Goal: Navigation & Orientation: Find specific page/section

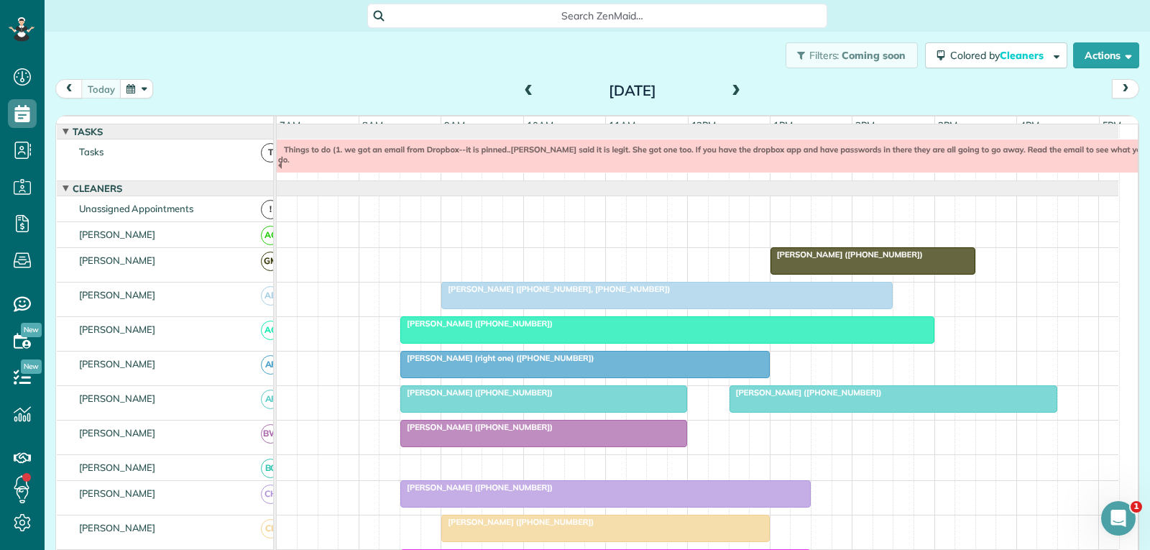
scroll to position [231, 0]
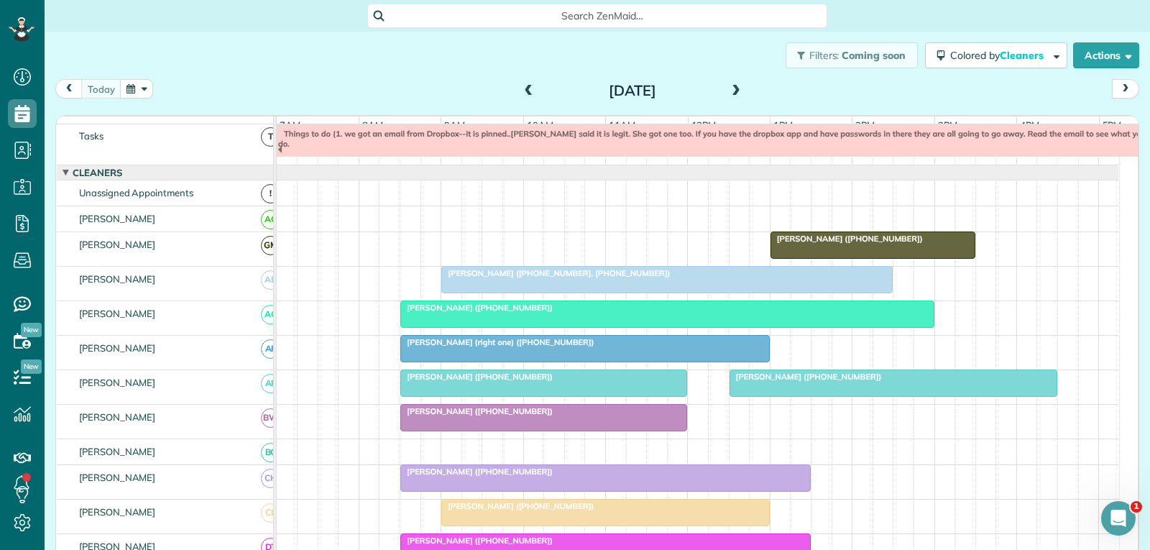
click at [658, 347] on div "[PERSON_NAME] (right one) ([PHONE_NUMBER])" at bounding box center [584, 342] width 361 height 10
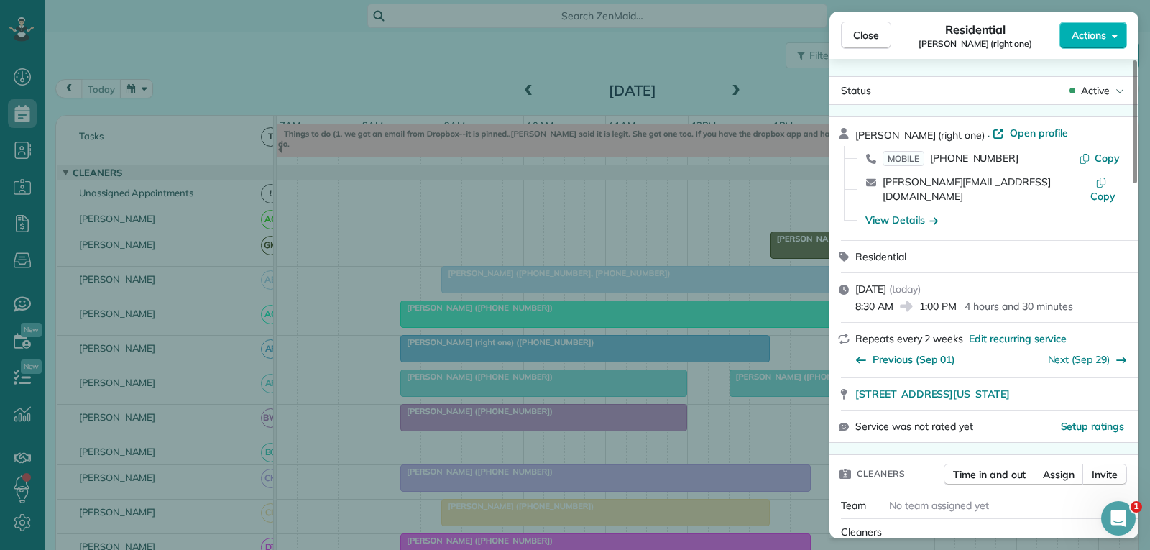
scroll to position [144, 0]
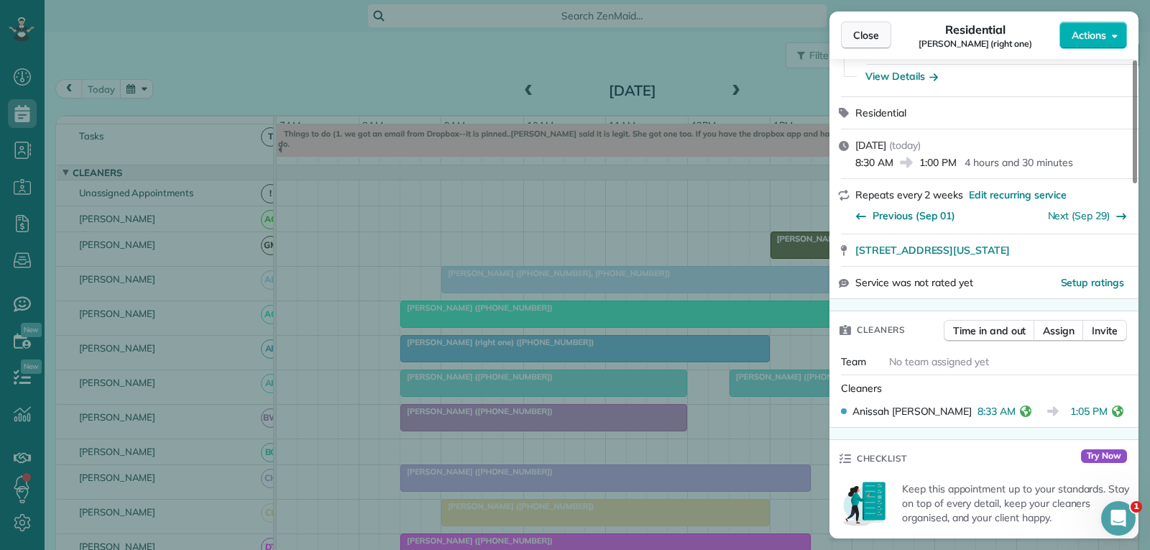
click at [871, 38] on span "Close" at bounding box center [866, 35] width 26 height 14
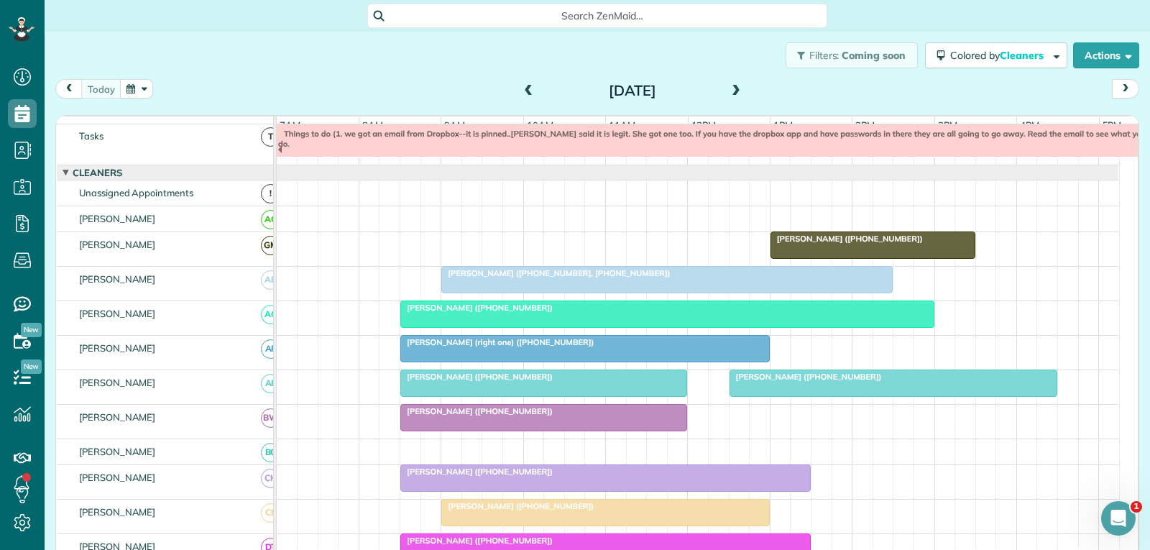
click at [797, 393] on div at bounding box center [893, 383] width 327 height 26
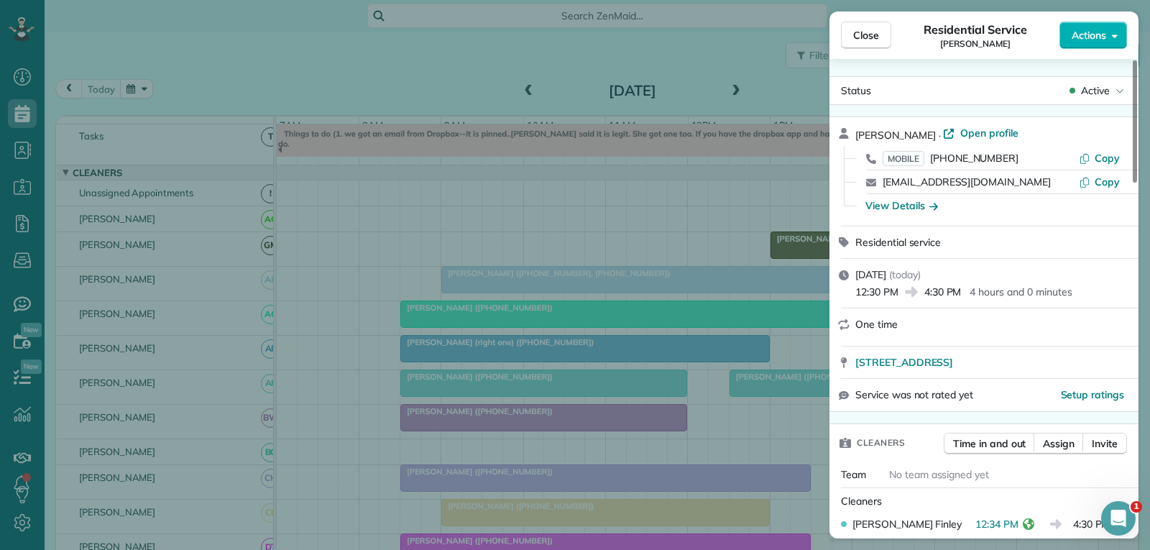
scroll to position [144, 0]
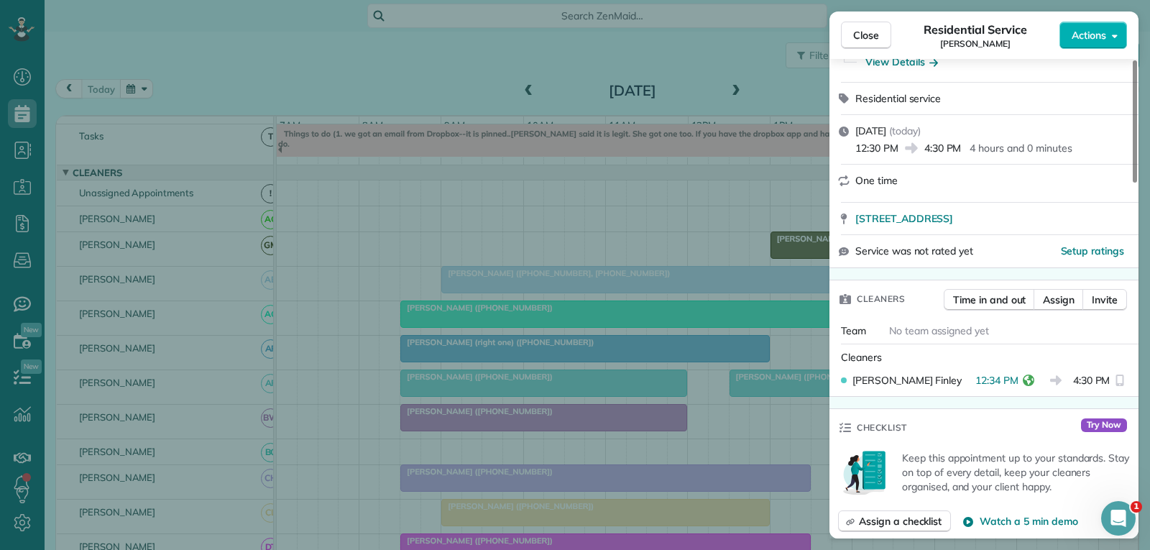
drag, startPoint x: 877, startPoint y: 28, endPoint x: 854, endPoint y: 76, distance: 53.0
click at [877, 28] on span "Close" at bounding box center [866, 35] width 26 height 14
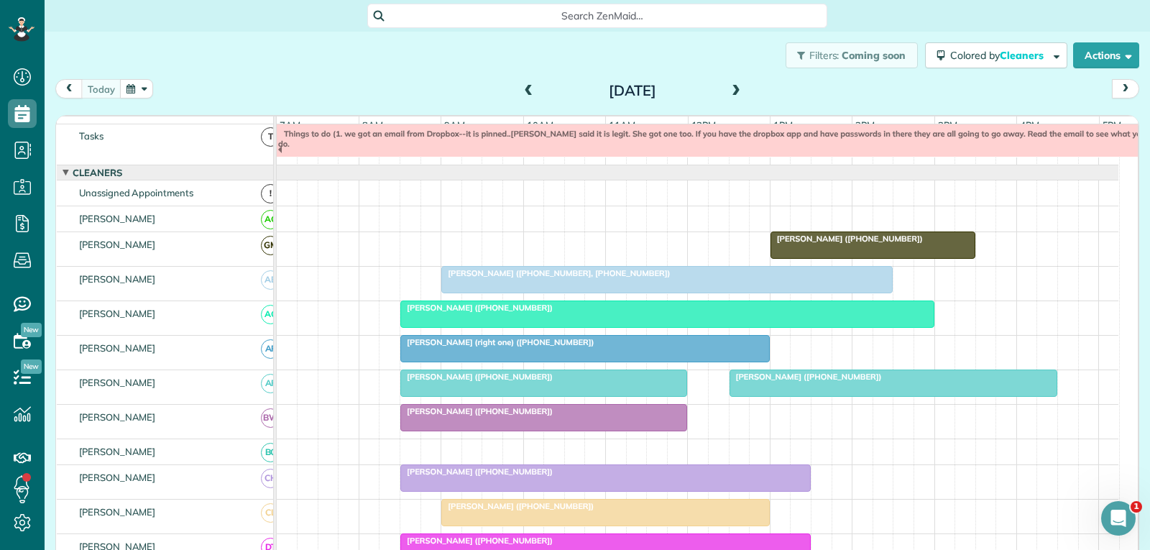
click at [570, 416] on div "[PERSON_NAME] ([PHONE_NUMBER])" at bounding box center [543, 411] width 278 height 10
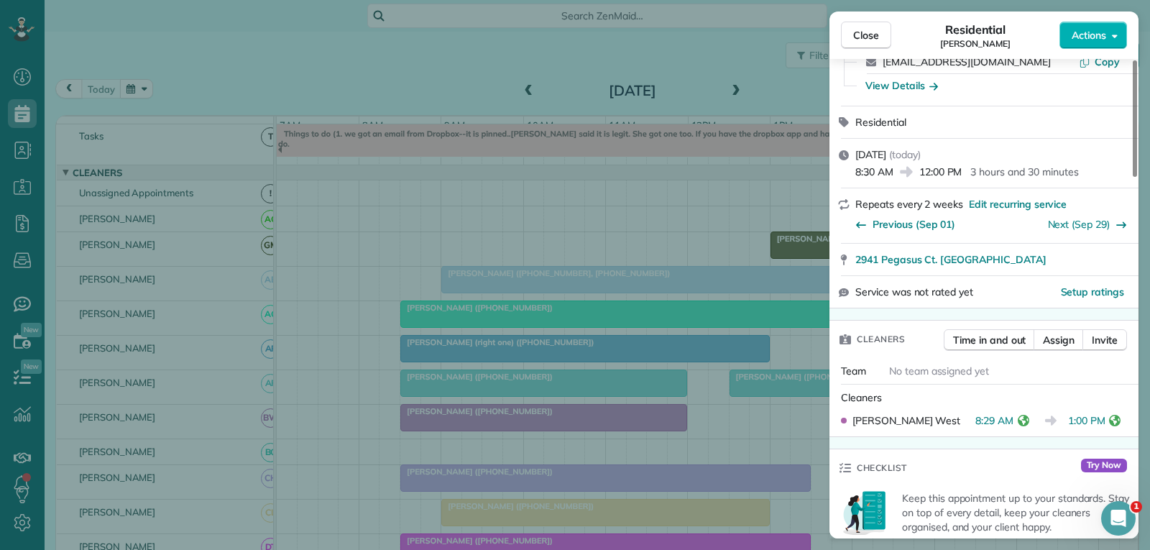
scroll to position [144, 0]
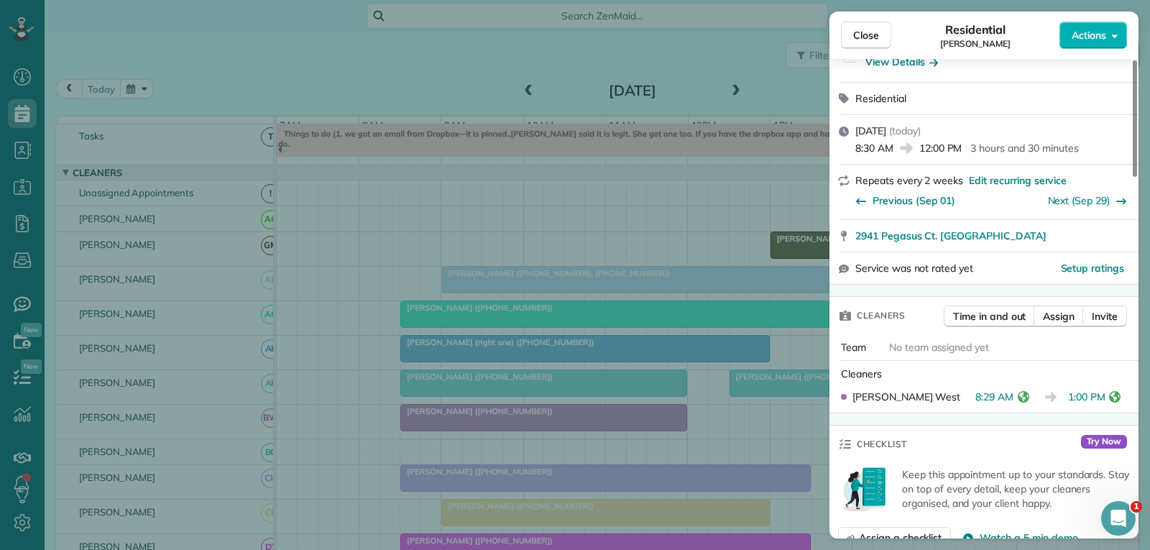
drag, startPoint x: 859, startPoint y: 37, endPoint x: 653, endPoint y: 124, distance: 223.4
click at [857, 36] on span "Close" at bounding box center [866, 35] width 26 height 14
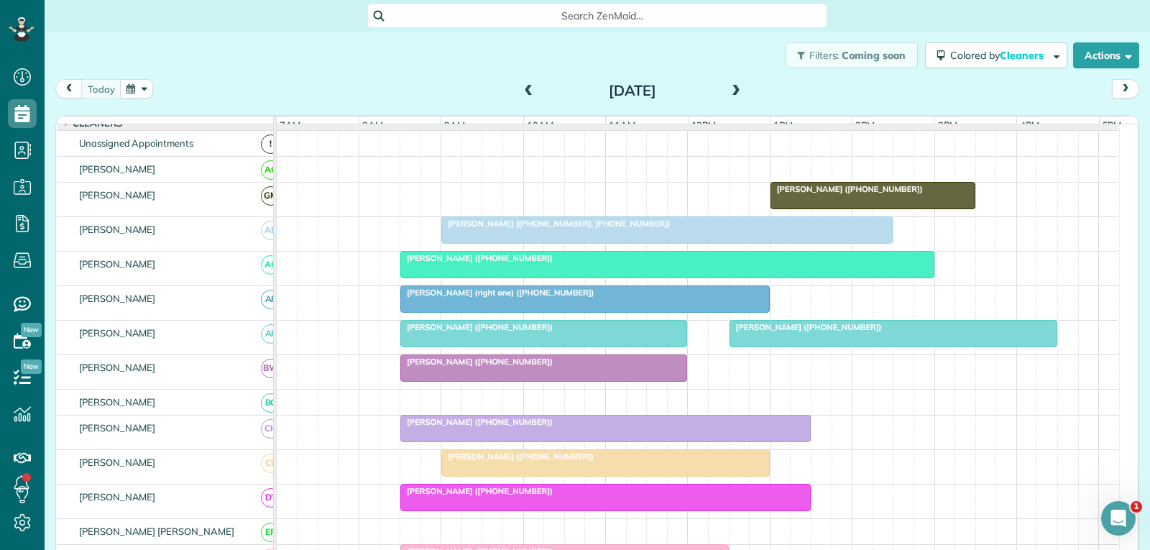
scroll to position [88, 0]
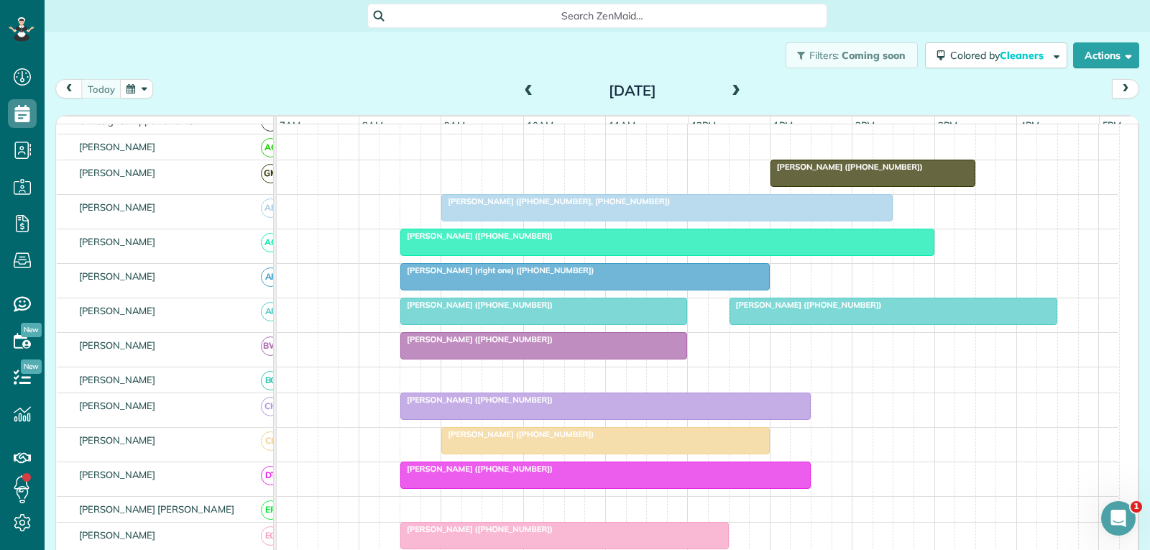
click at [611, 404] on div "[PERSON_NAME] ([PHONE_NUMBER])" at bounding box center [605, 399] width 402 height 10
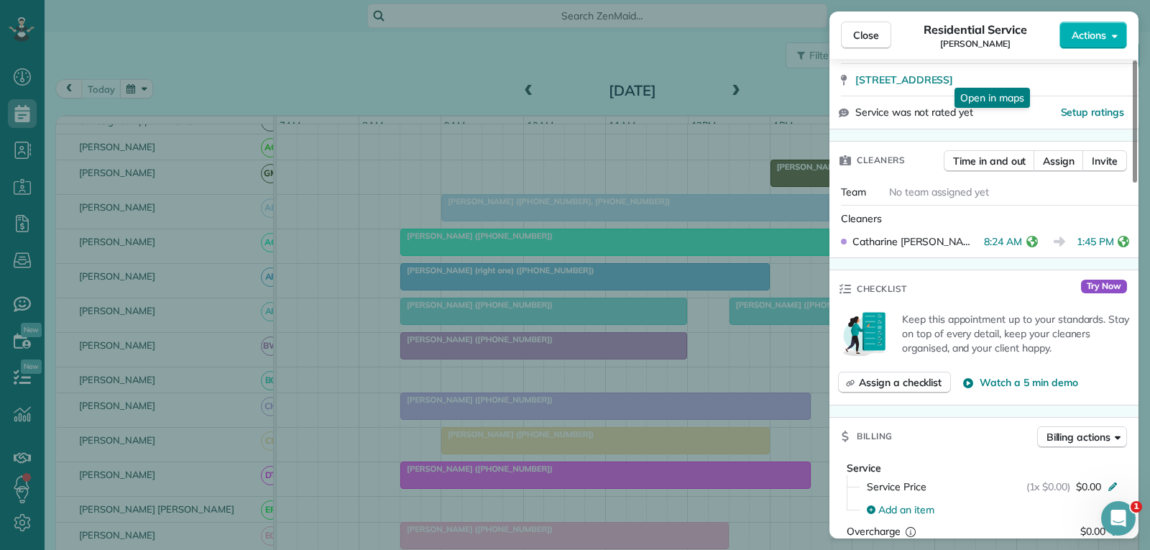
scroll to position [287, 0]
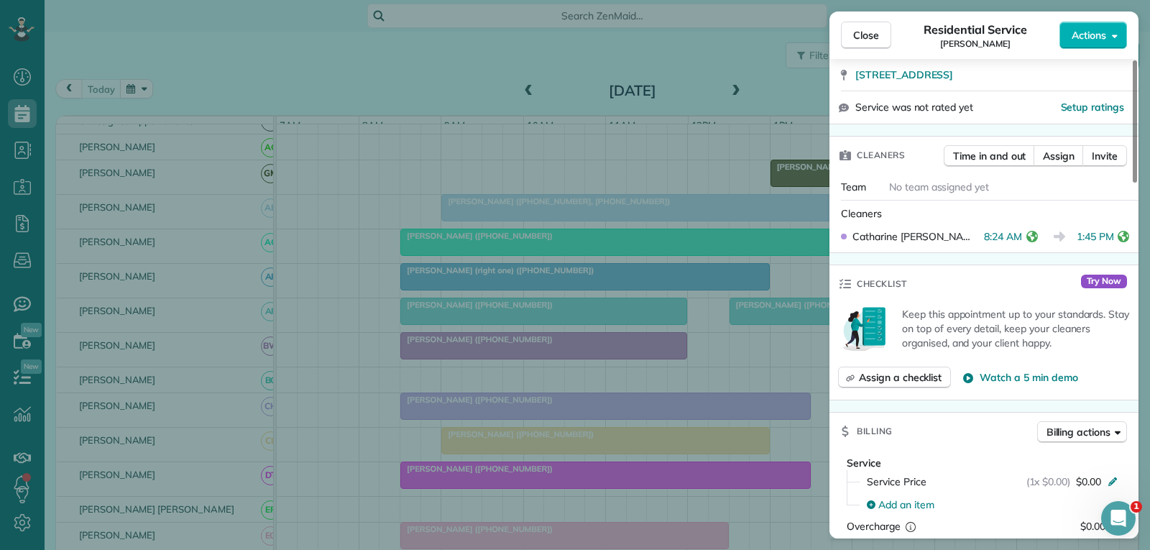
drag, startPoint x: 867, startPoint y: 34, endPoint x: 669, endPoint y: 213, distance: 267.6
click at [867, 34] on span "Close" at bounding box center [866, 35] width 26 height 14
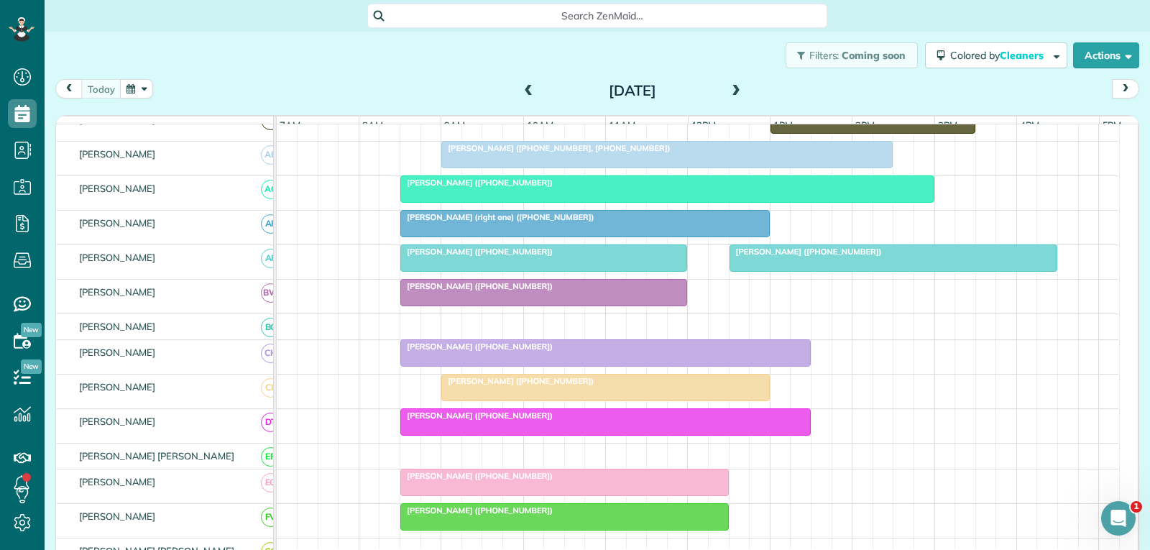
scroll to position [159, 0]
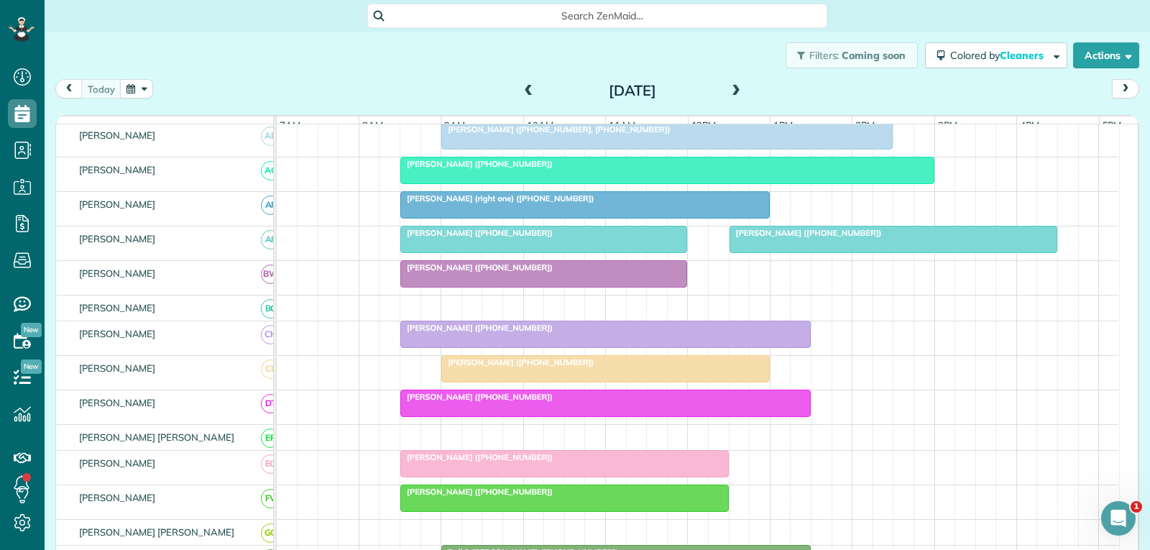
click at [635, 367] on div "[PERSON_NAME] ([PHONE_NUMBER])" at bounding box center [605, 362] width 320 height 10
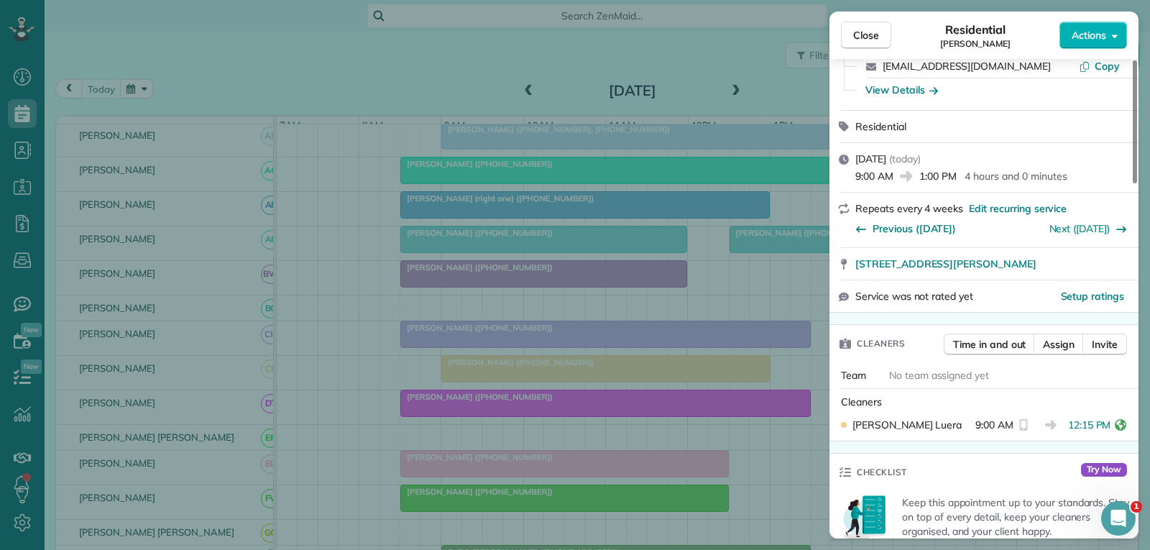
scroll to position [144, 0]
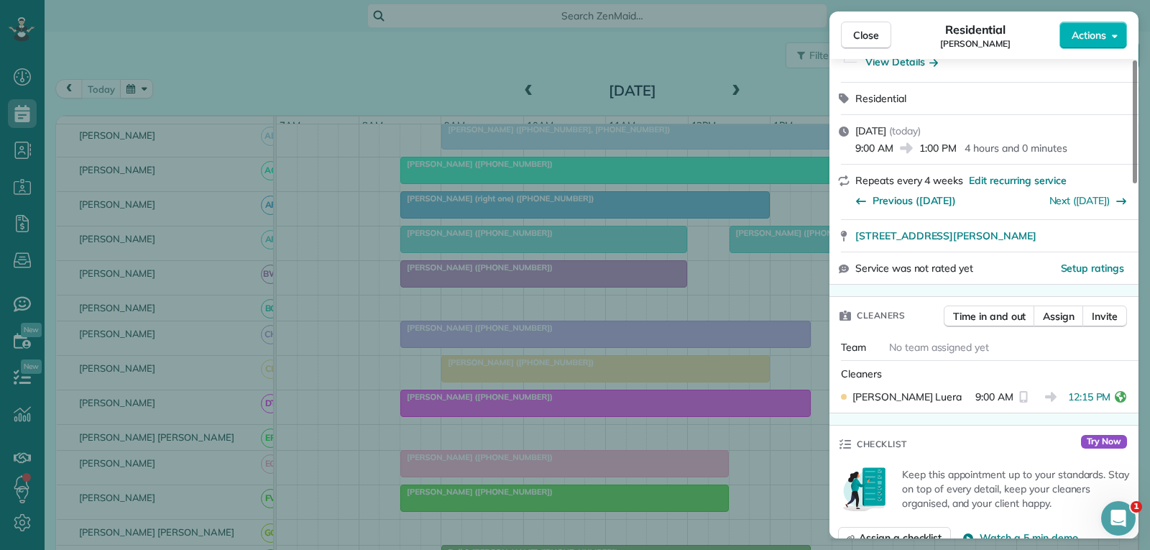
drag, startPoint x: 871, startPoint y: 37, endPoint x: 603, endPoint y: 141, distance: 287.3
click at [869, 37] on span "Close" at bounding box center [866, 35] width 26 height 14
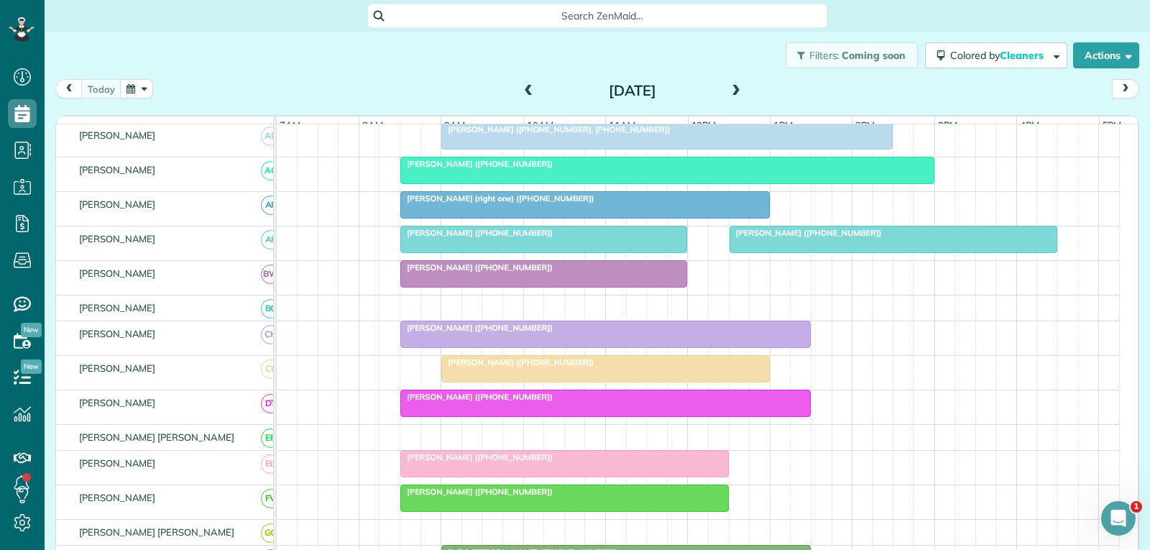
click at [602, 402] on div "[PERSON_NAME] ([PHONE_NUMBER])" at bounding box center [605, 397] width 402 height 10
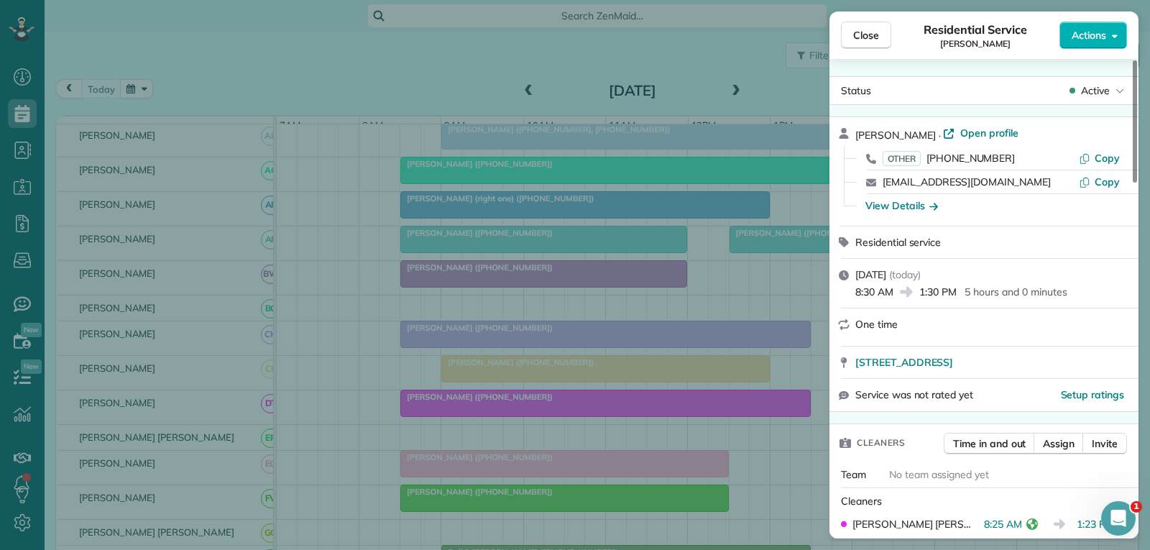
scroll to position [144, 0]
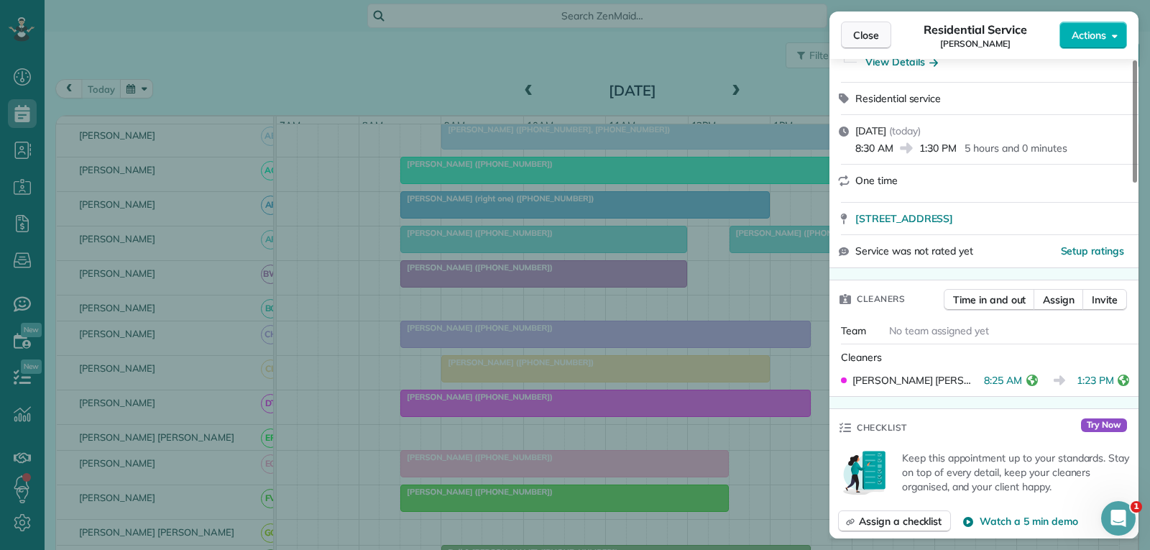
drag, startPoint x: 866, startPoint y: 34, endPoint x: 782, endPoint y: 169, distance: 158.5
click at [866, 35] on span "Close" at bounding box center [866, 35] width 26 height 14
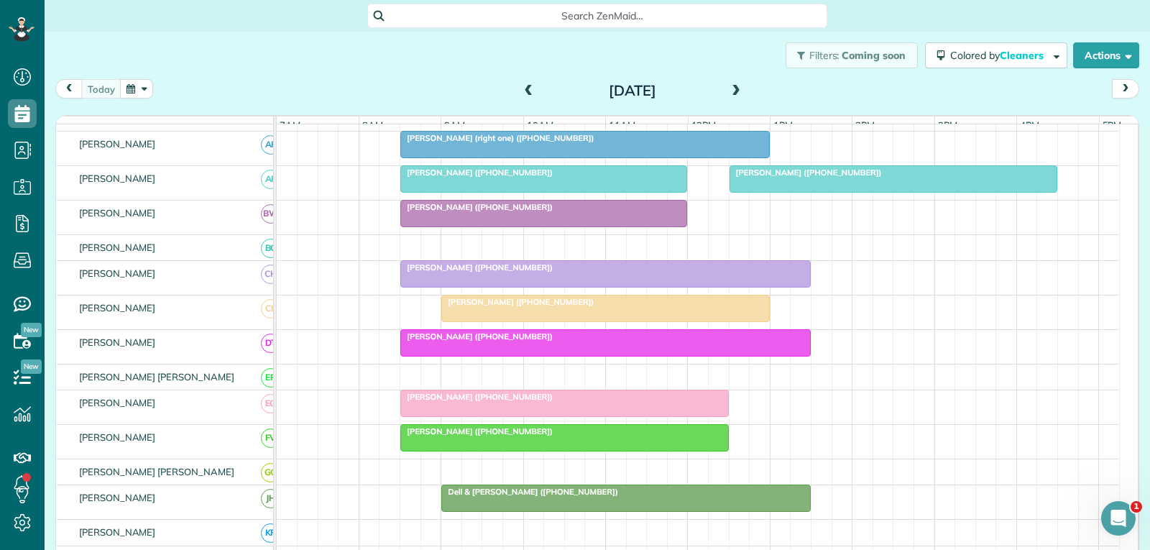
scroll to position [303, 0]
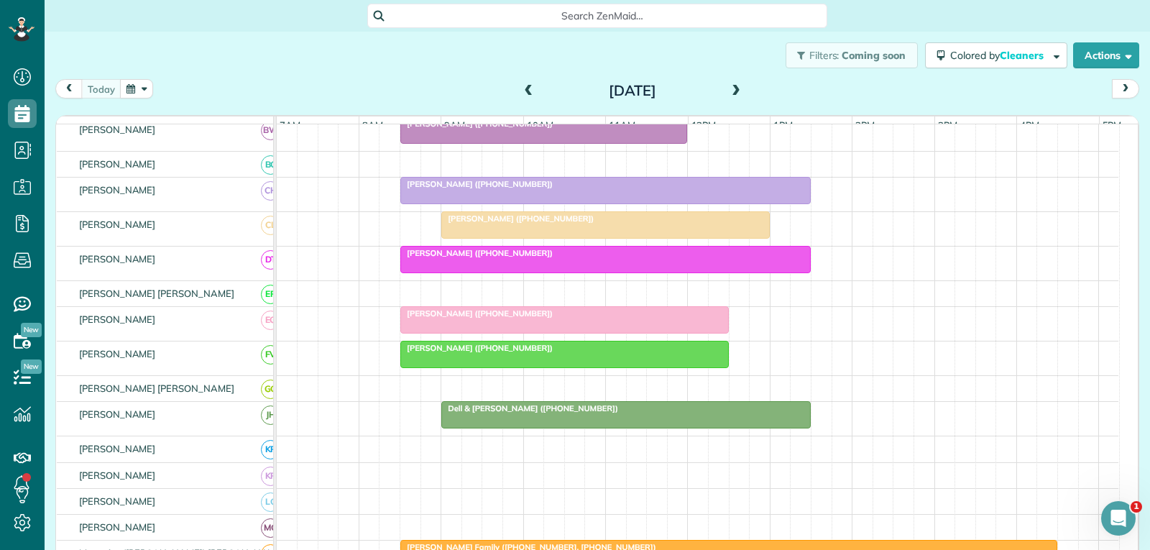
click at [625, 332] on div at bounding box center [564, 320] width 327 height 26
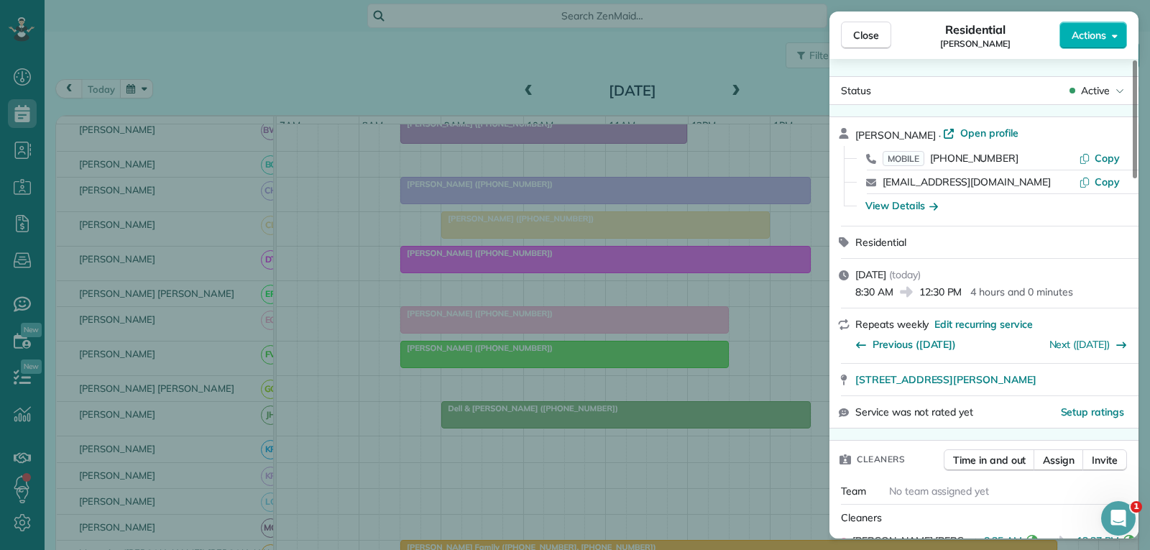
scroll to position [144, 0]
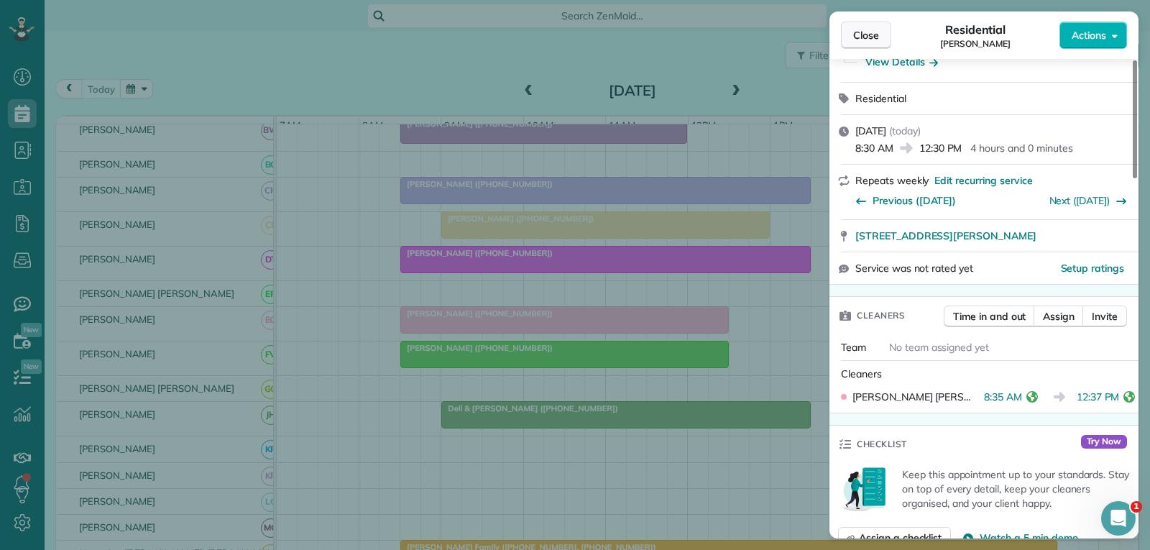
click at [858, 40] on span "Close" at bounding box center [866, 35] width 26 height 14
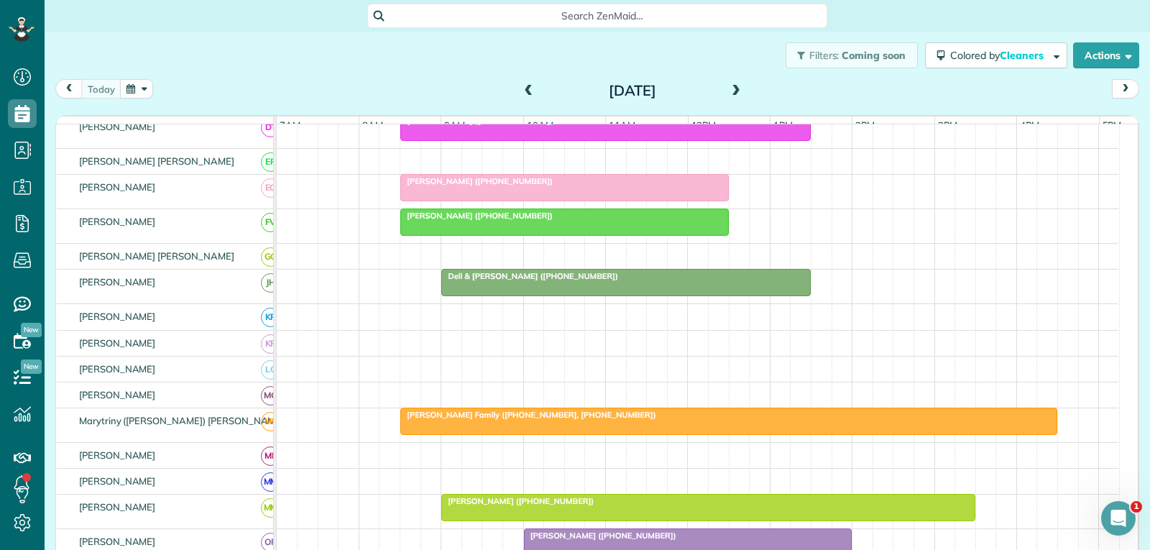
scroll to position [447, 0]
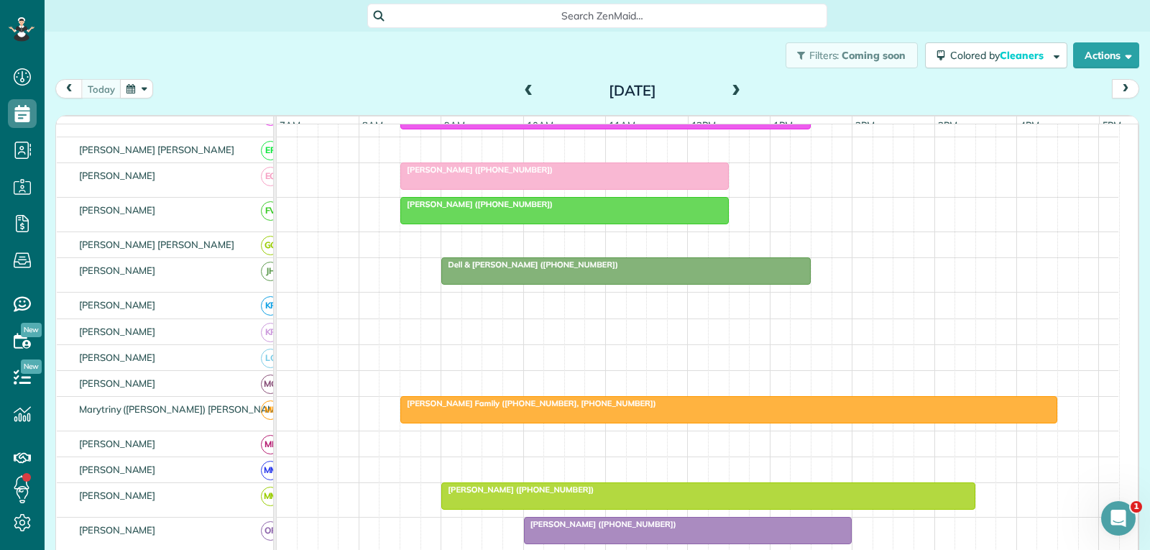
click at [695, 269] on div "Dell & [PERSON_NAME] ([PHONE_NUMBER])" at bounding box center [625, 264] width 361 height 10
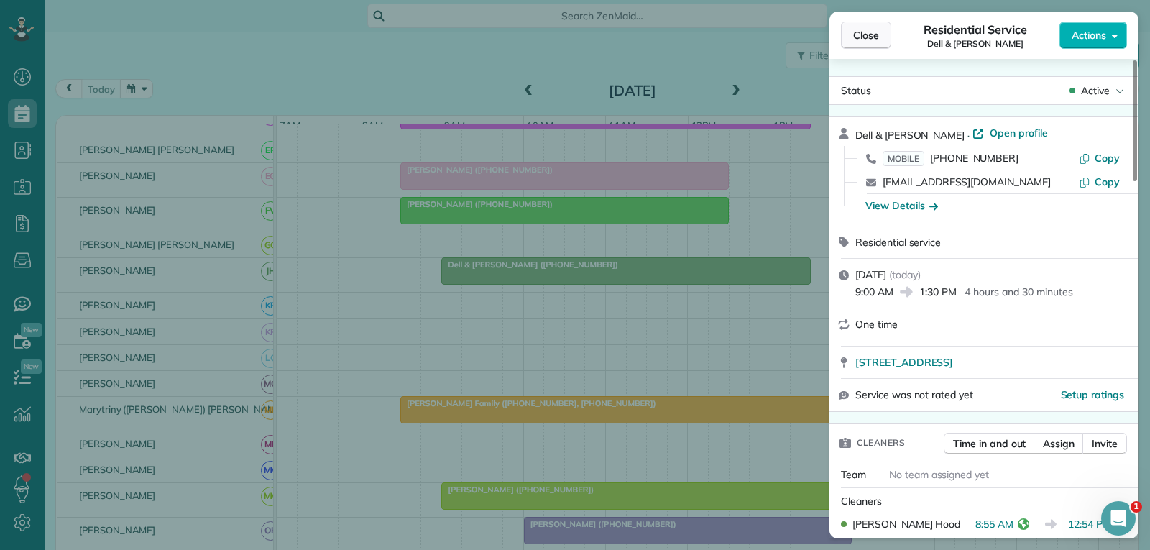
click at [867, 37] on span "Close" at bounding box center [866, 35] width 26 height 14
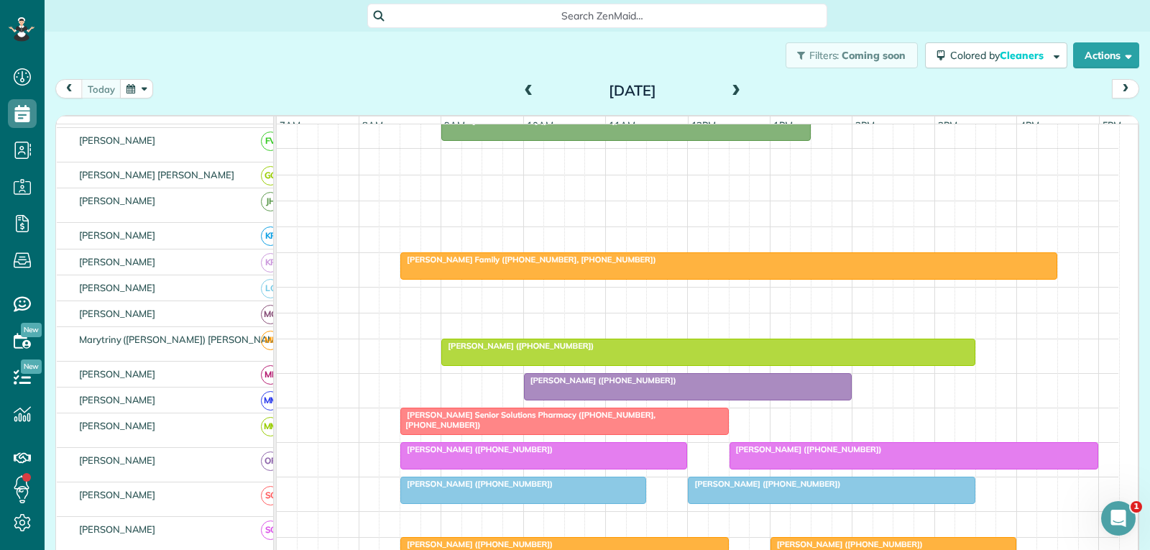
scroll to position [591, 0]
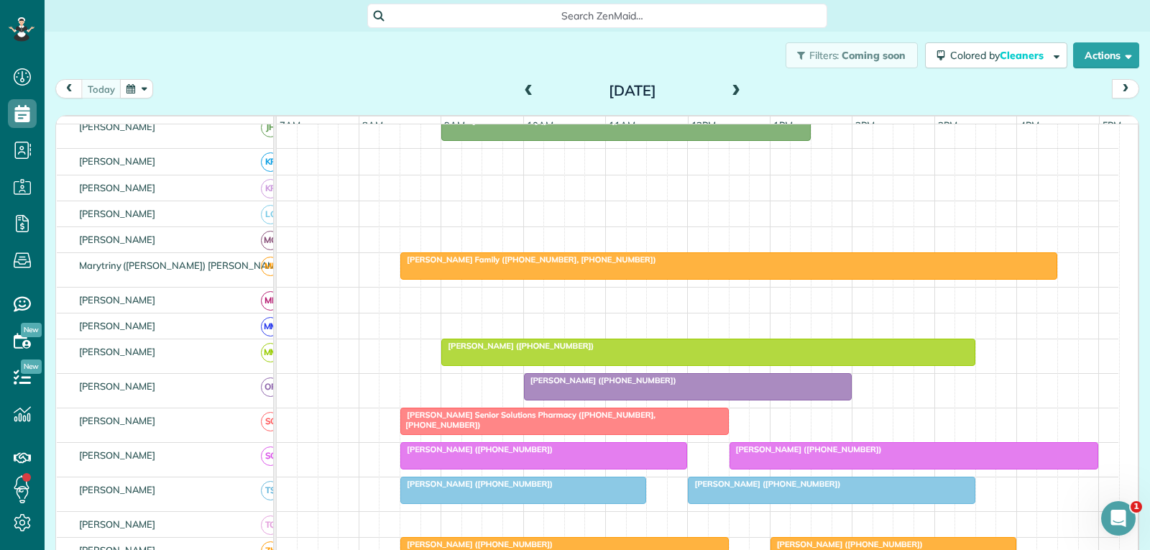
click at [627, 385] on span "[PERSON_NAME] ([PHONE_NUMBER])" at bounding box center [600, 380] width 154 height 10
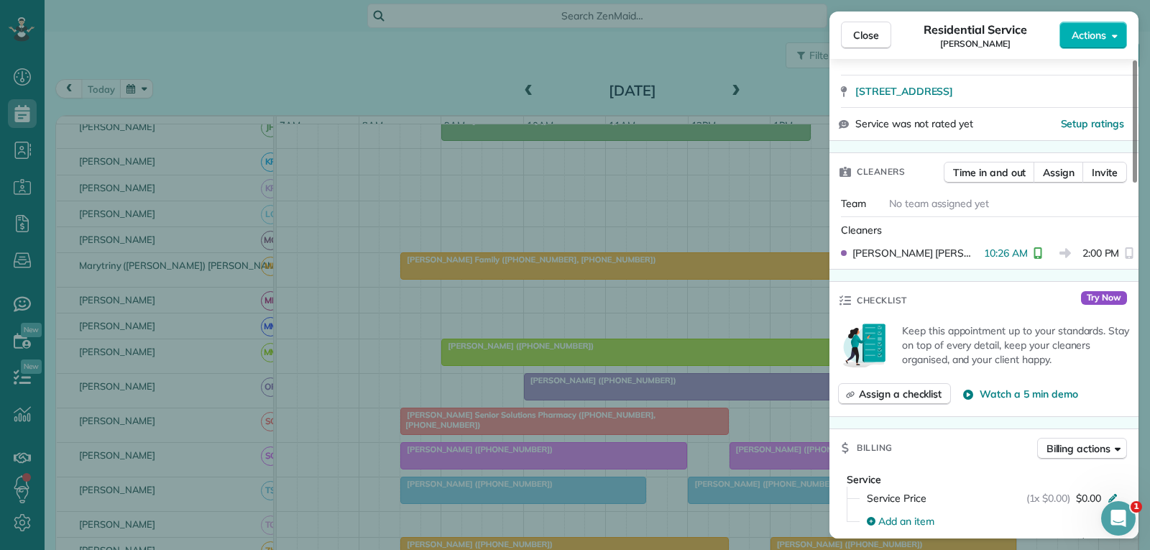
scroll to position [287, 0]
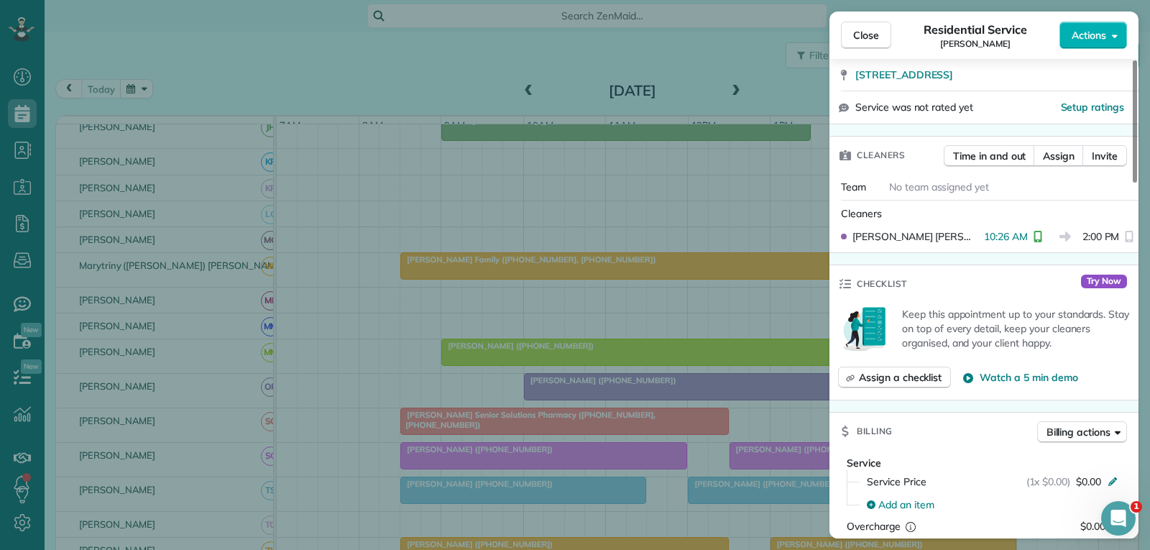
drag, startPoint x: 866, startPoint y: 37, endPoint x: 803, endPoint y: 121, distance: 106.2
click at [866, 37] on span "Close" at bounding box center [866, 35] width 26 height 14
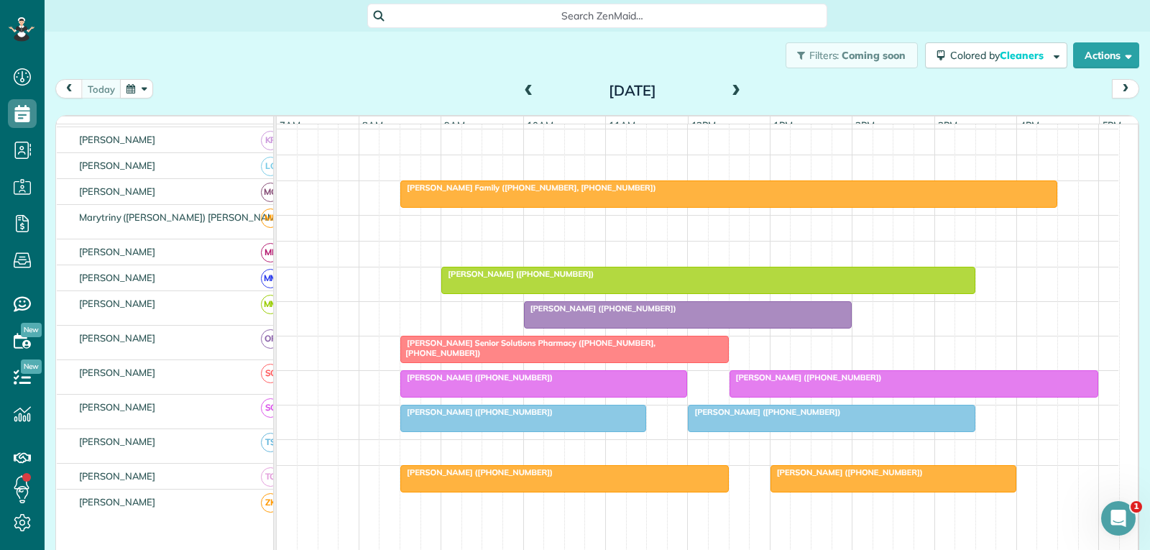
scroll to position [662, 0]
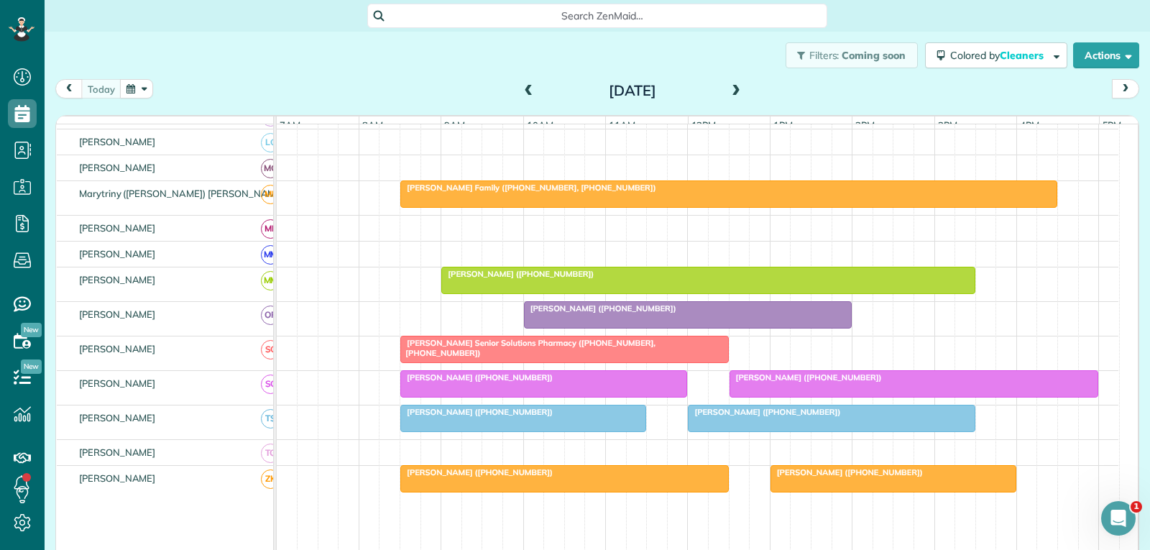
click at [654, 359] on div at bounding box center [564, 349] width 327 height 26
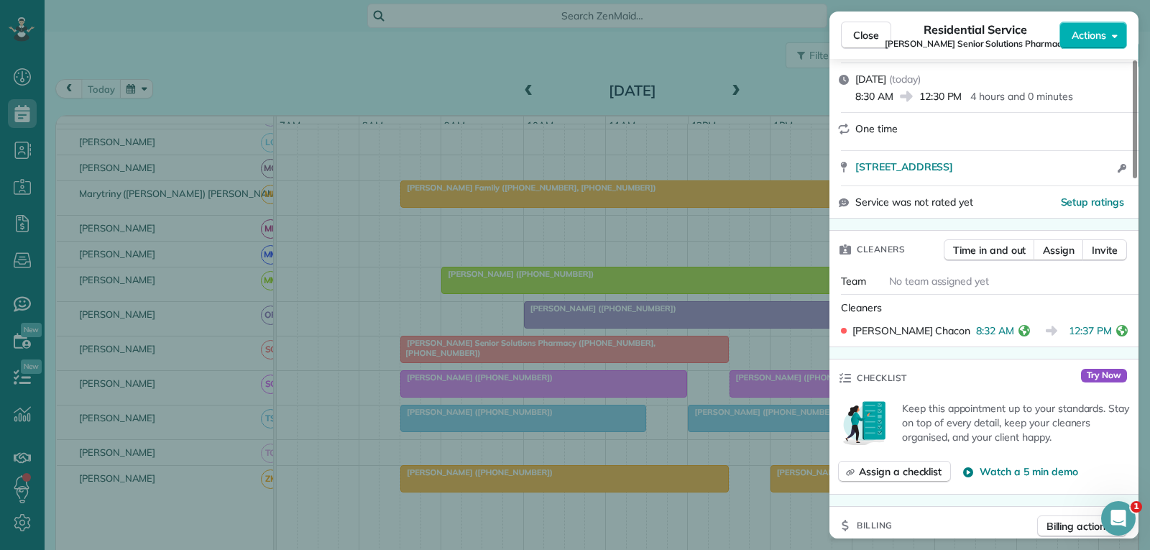
scroll to position [287, 0]
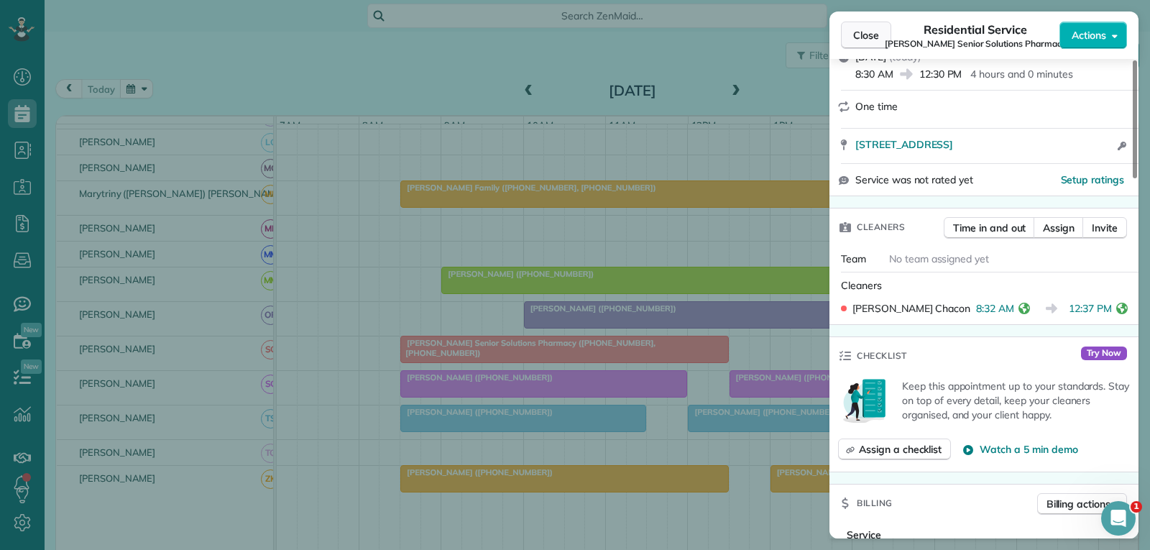
click at [864, 35] on span "Close" at bounding box center [866, 35] width 26 height 14
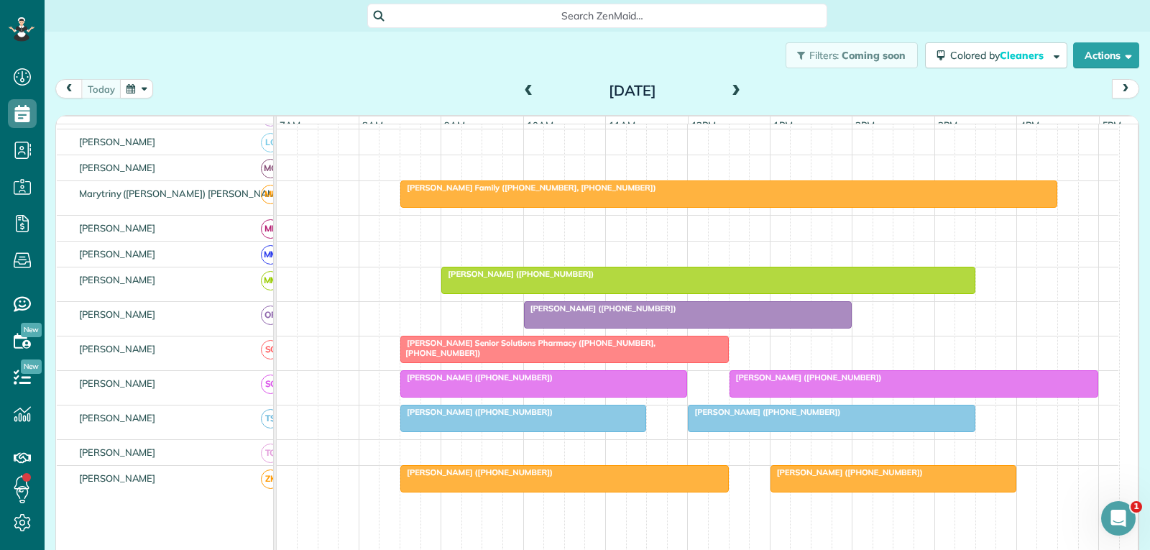
click at [792, 397] on div at bounding box center [914, 384] width 368 height 26
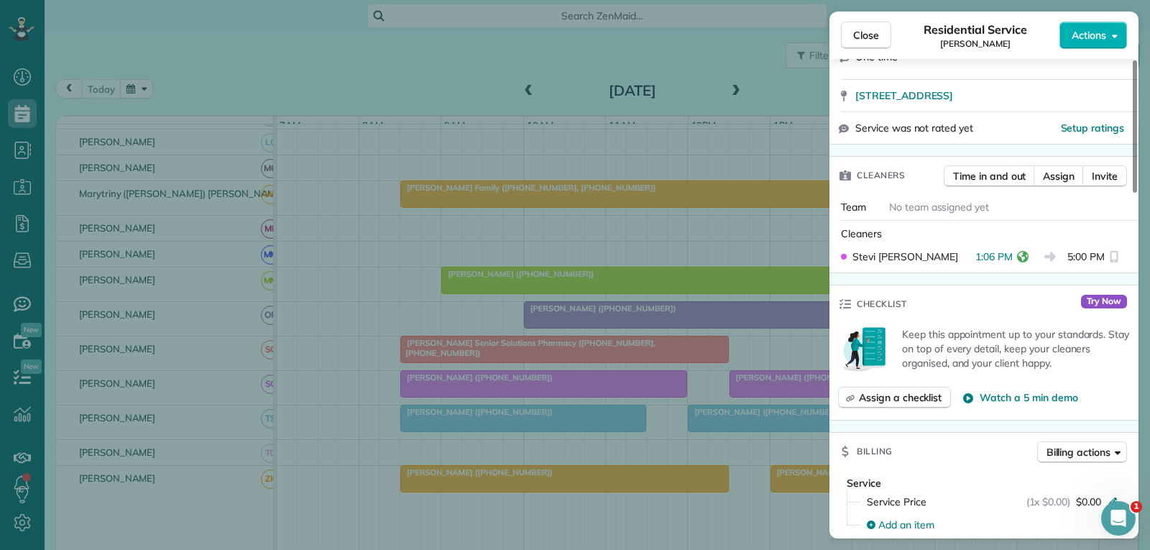
scroll to position [287, 0]
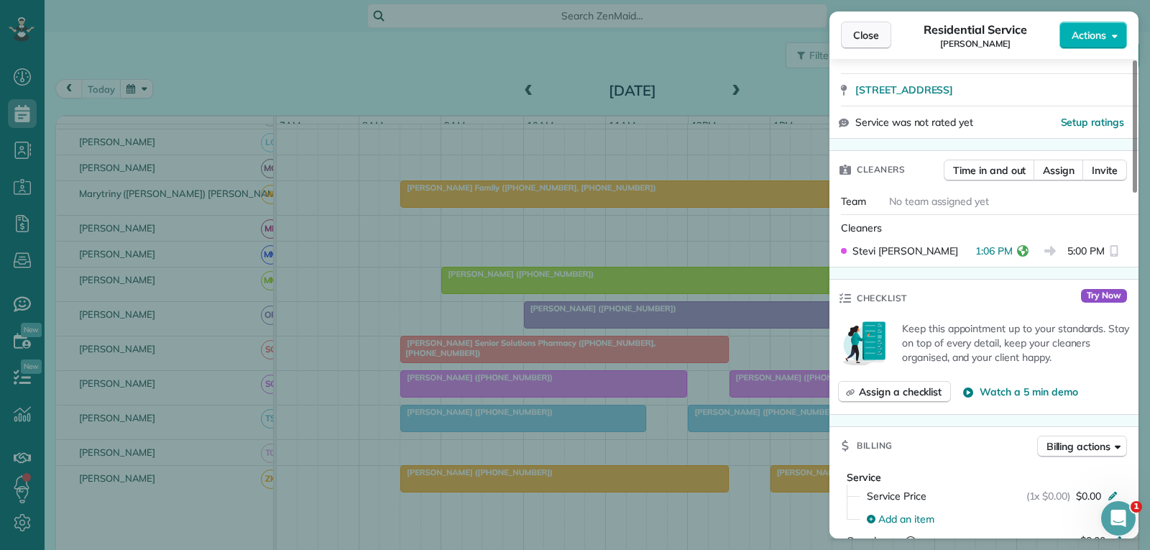
click at [864, 34] on span "Close" at bounding box center [866, 35] width 26 height 14
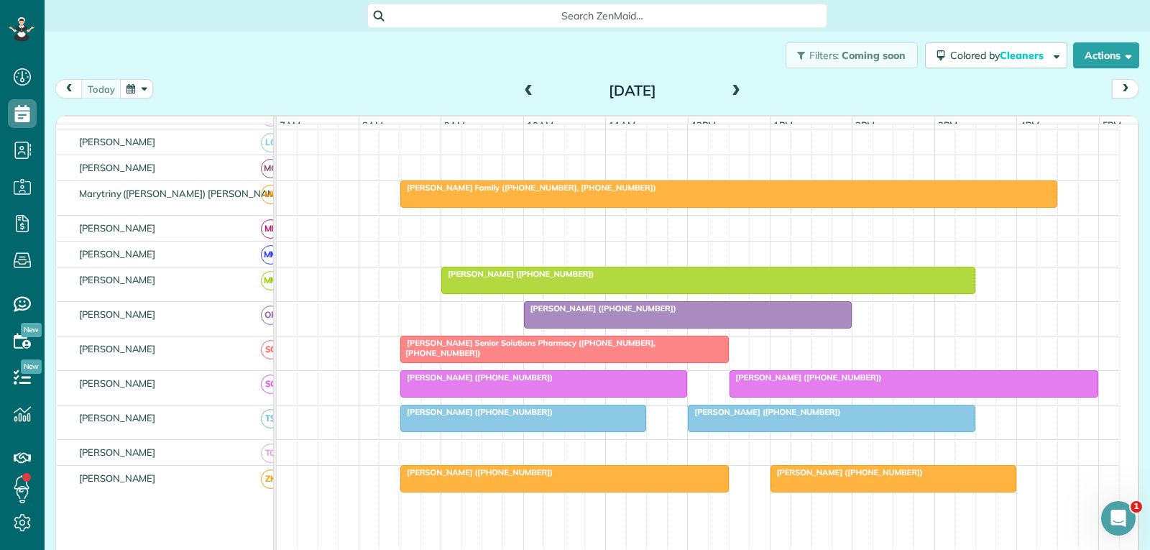
click at [715, 431] on div at bounding box center [830, 418] width 285 height 26
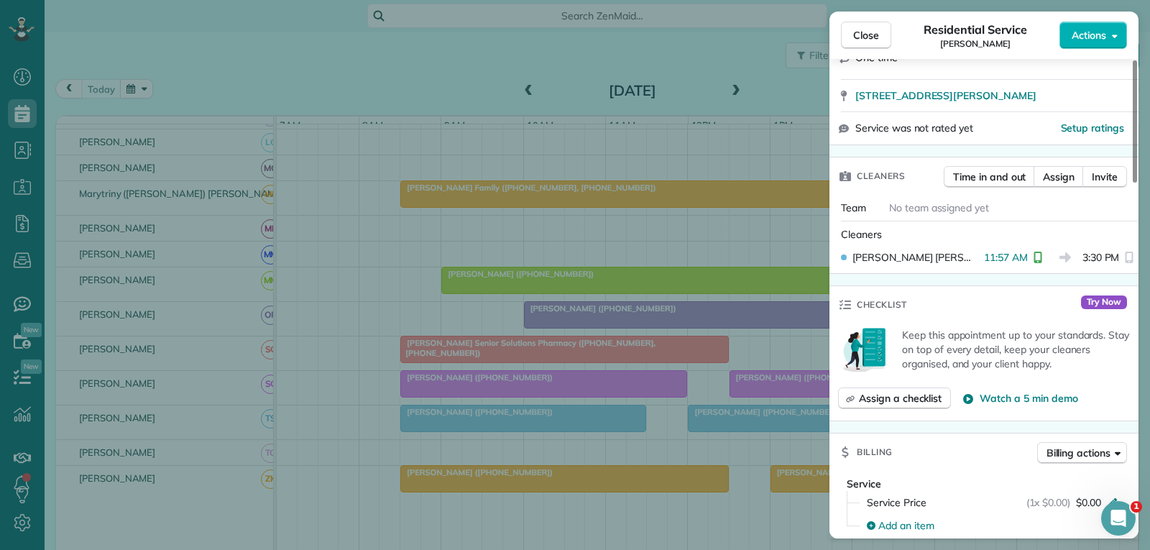
scroll to position [287, 0]
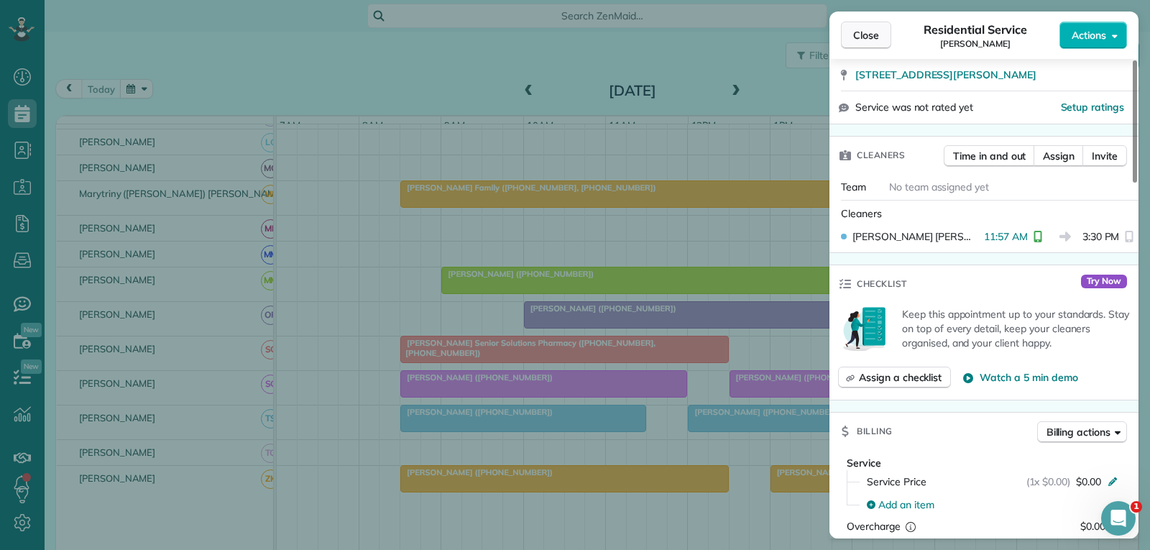
click at [855, 41] on span "Close" at bounding box center [866, 35] width 26 height 14
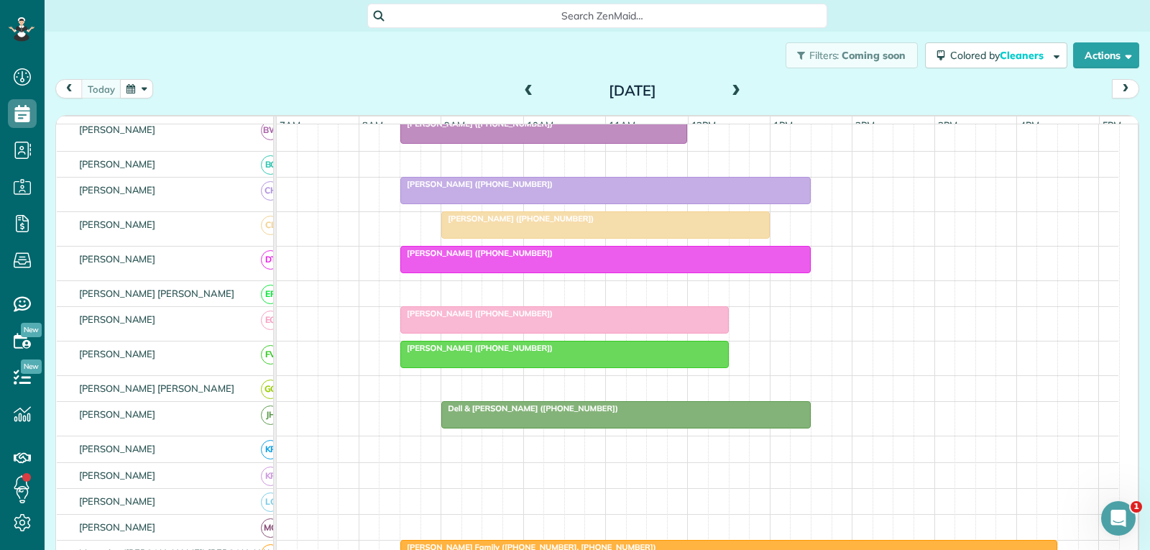
scroll to position [88, 0]
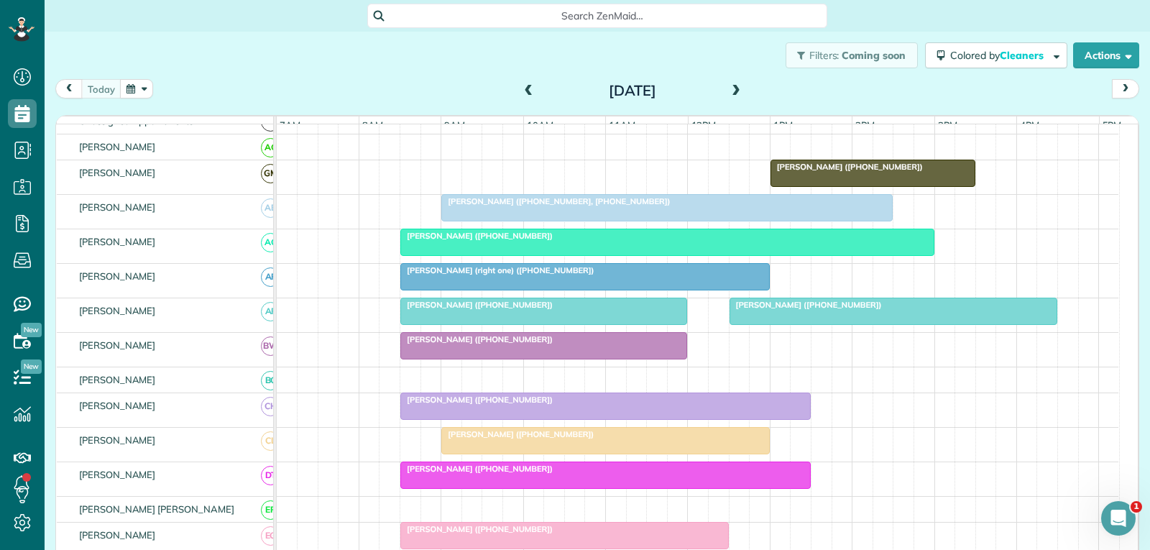
click at [674, 206] on div "Victoria Ehlers (+18456936170, +17603053658)" at bounding box center [666, 201] width 443 height 10
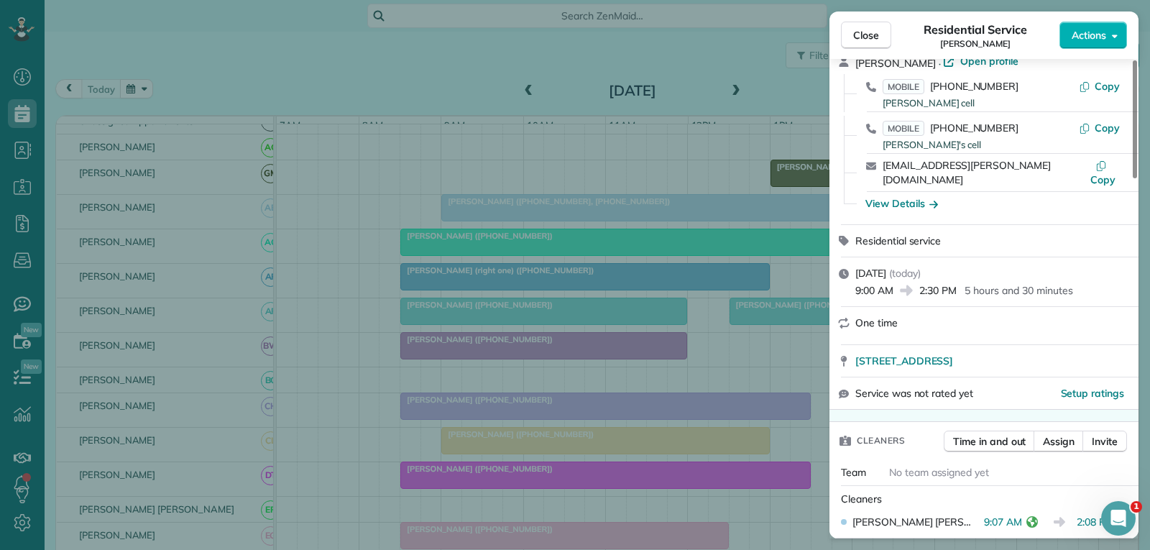
scroll to position [359, 0]
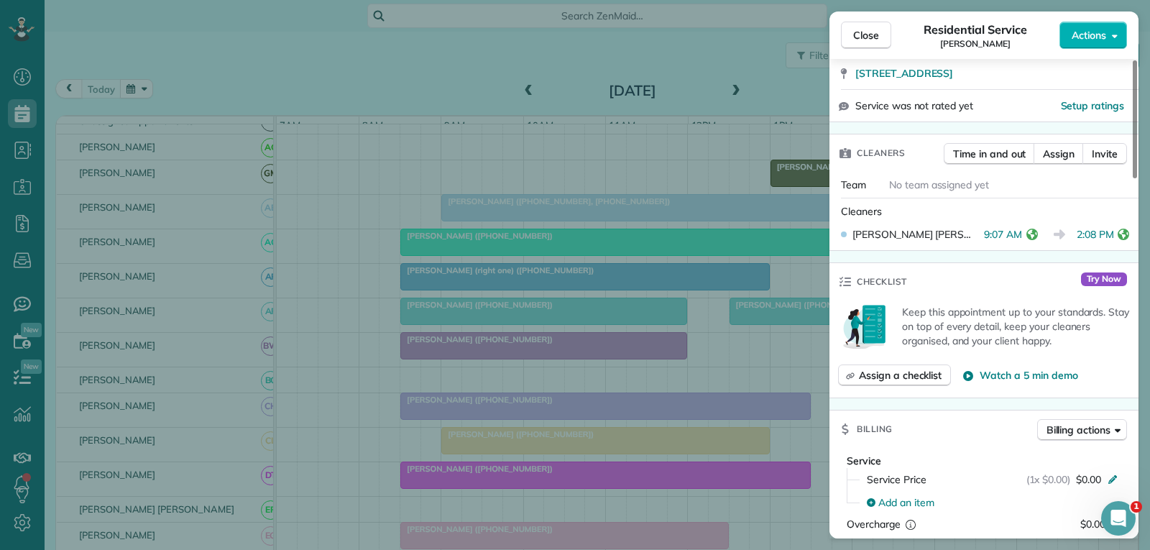
drag, startPoint x: 864, startPoint y: 34, endPoint x: 831, endPoint y: 129, distance: 100.4
click at [864, 34] on span "Close" at bounding box center [866, 35] width 26 height 14
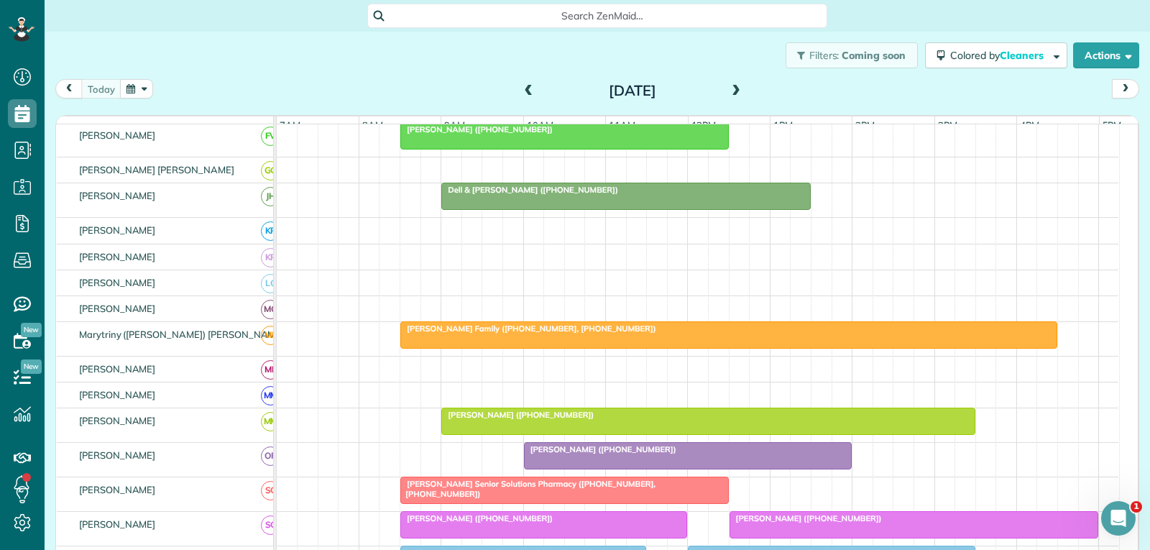
scroll to position [591, 0]
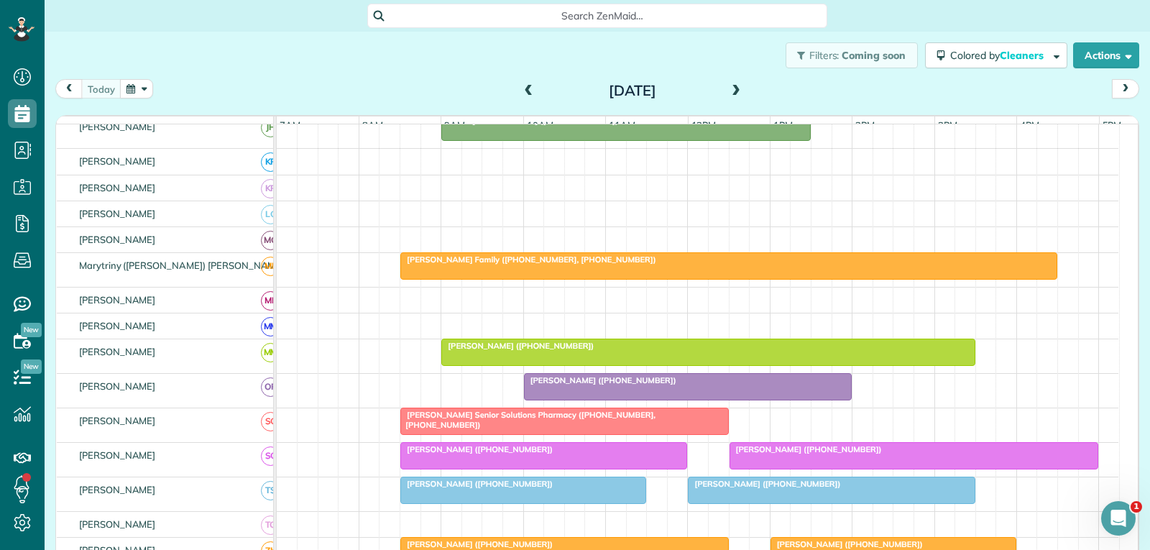
click at [629, 399] on div at bounding box center [687, 387] width 327 height 26
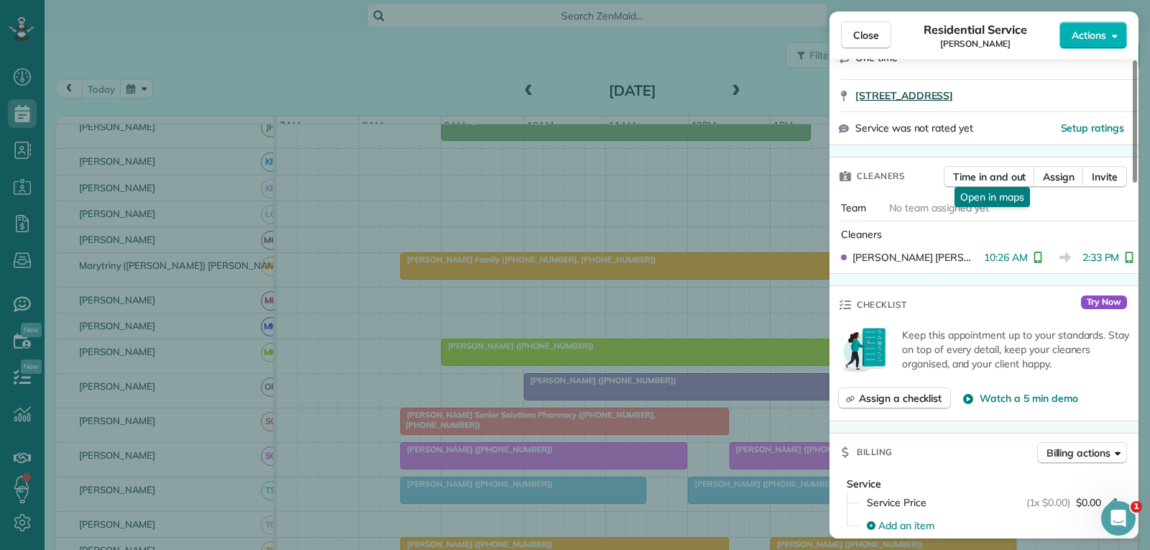
scroll to position [287, 0]
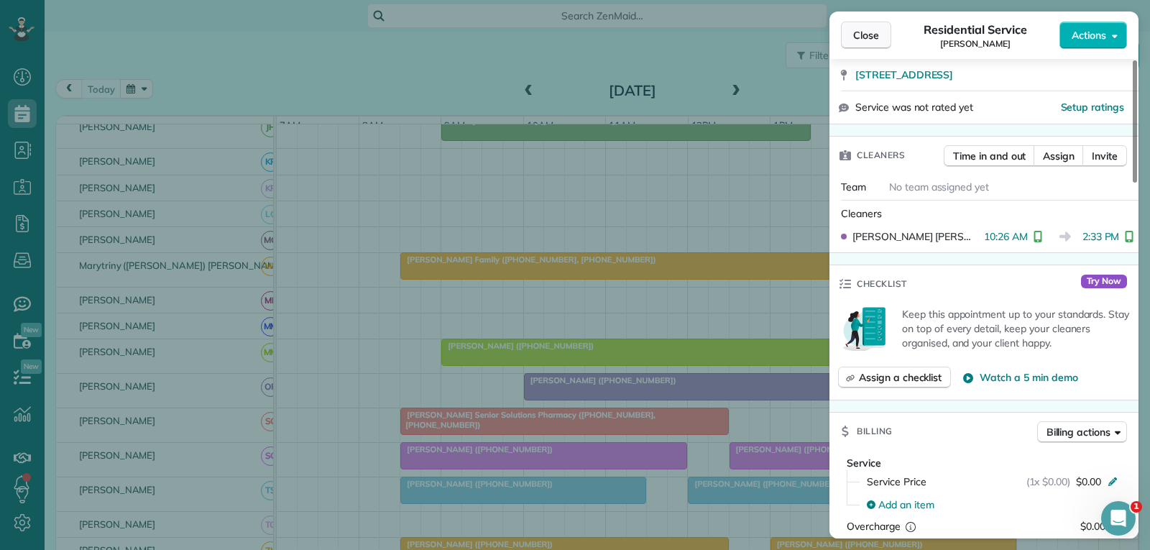
click at [880, 31] on button "Close" at bounding box center [866, 35] width 50 height 27
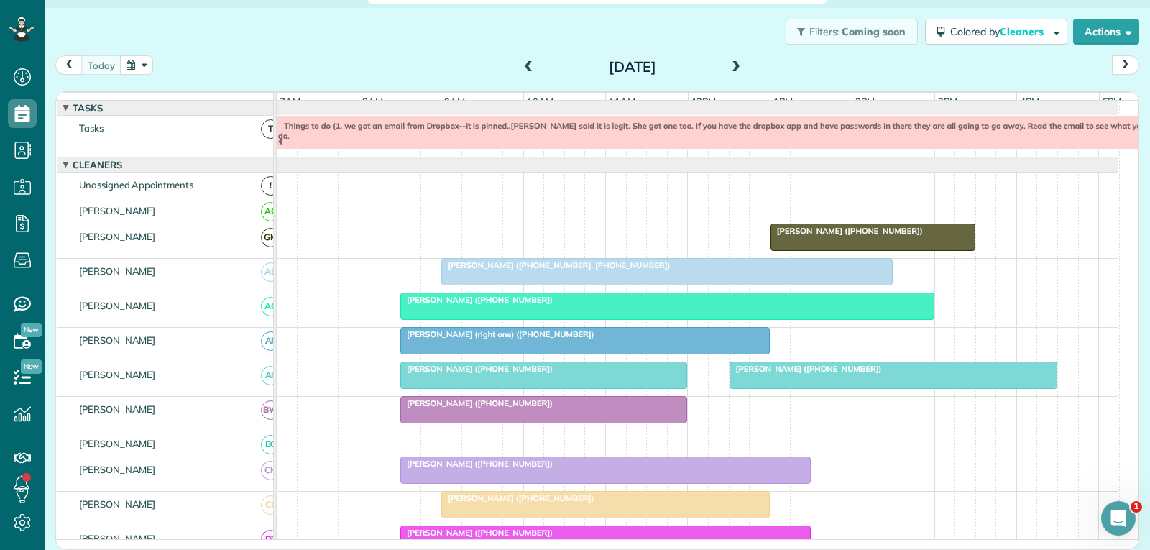
click at [540, 318] on div at bounding box center [667, 306] width 532 height 26
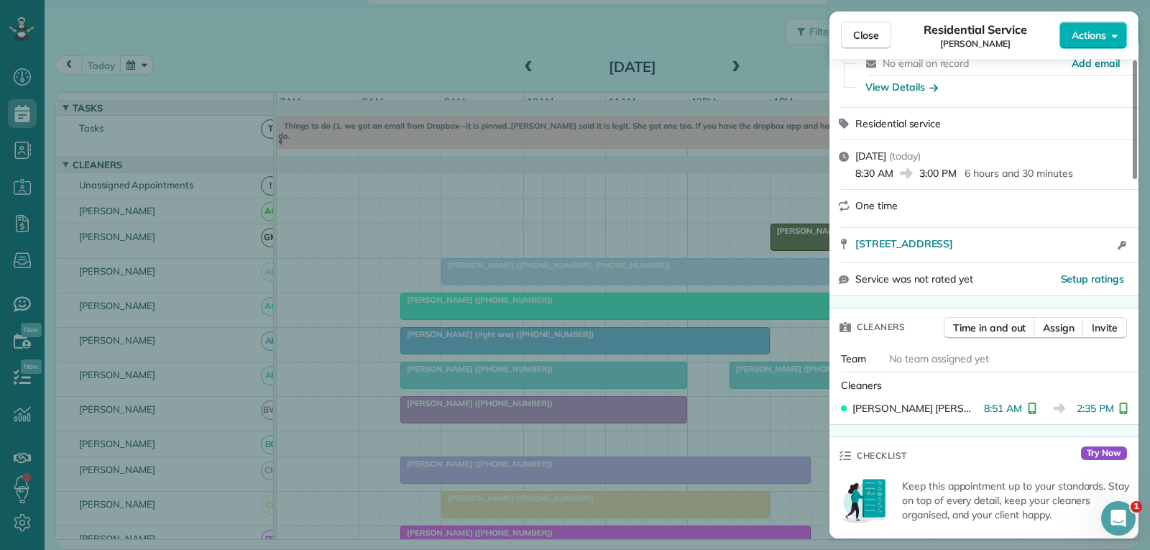
scroll to position [144, 0]
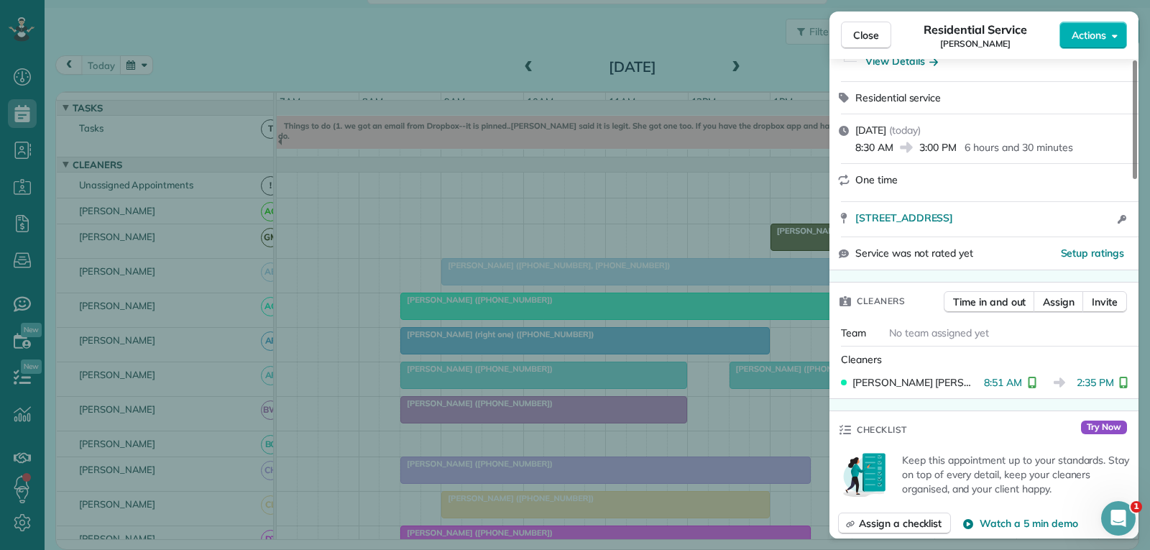
drag, startPoint x: 866, startPoint y: 34, endPoint x: 524, endPoint y: 226, distance: 391.5
click at [866, 34] on span "Close" at bounding box center [866, 35] width 26 height 14
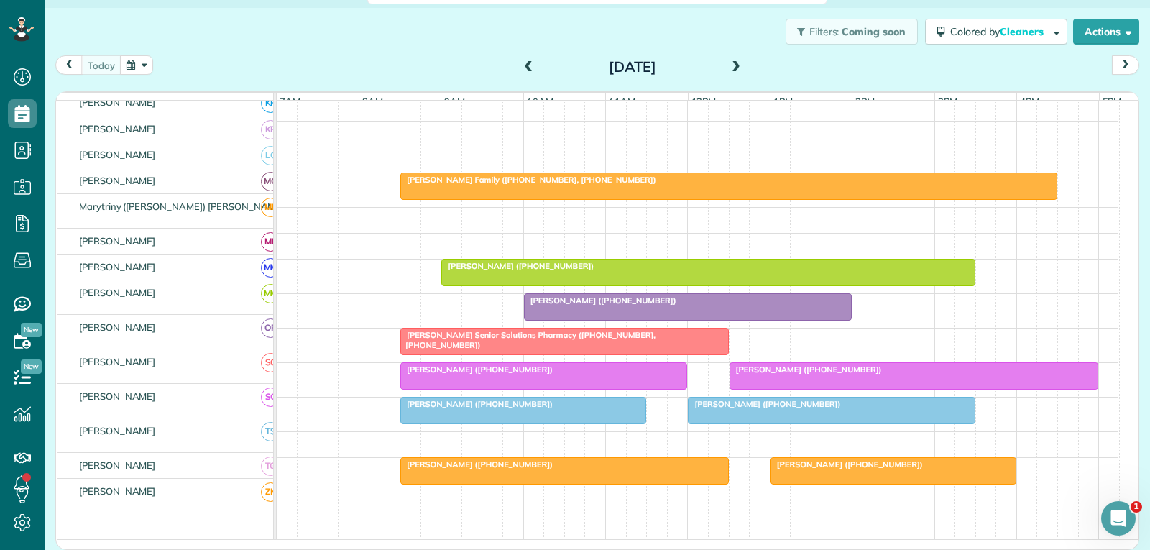
scroll to position [647, 0]
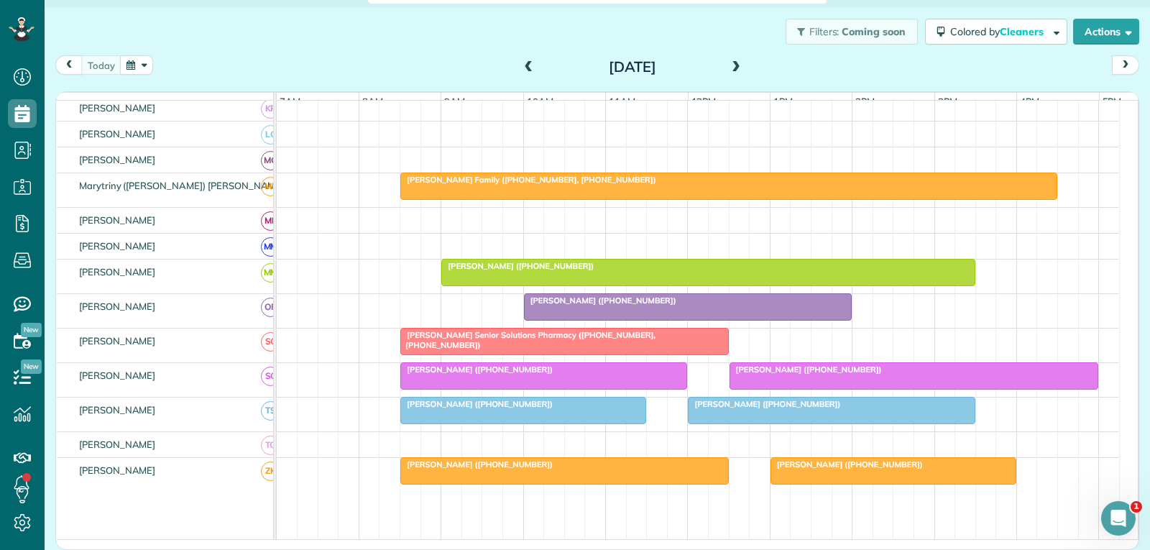
click at [734, 422] on div at bounding box center [830, 410] width 285 height 26
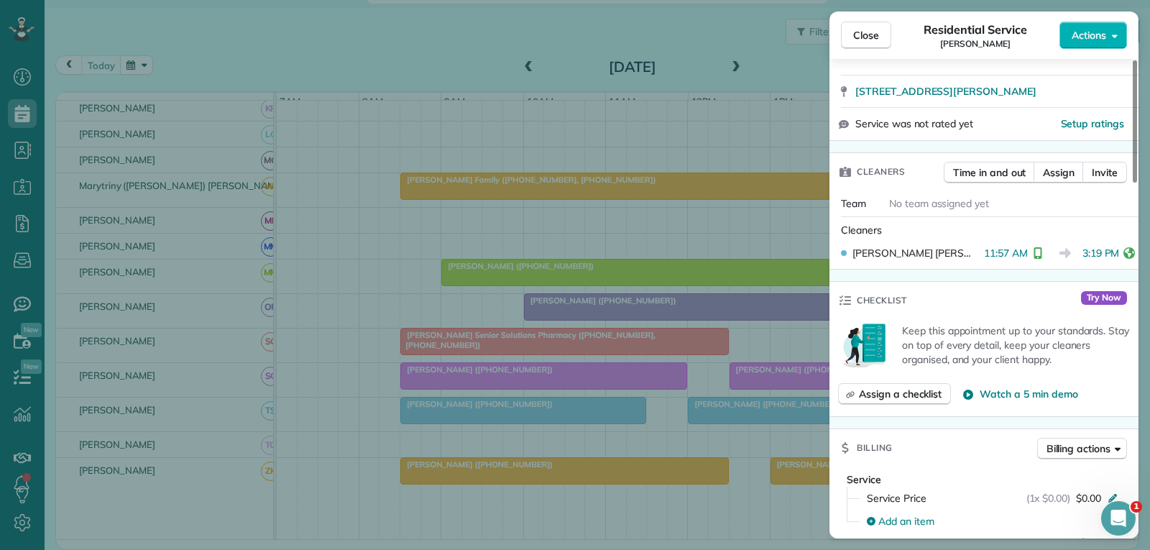
scroll to position [287, 0]
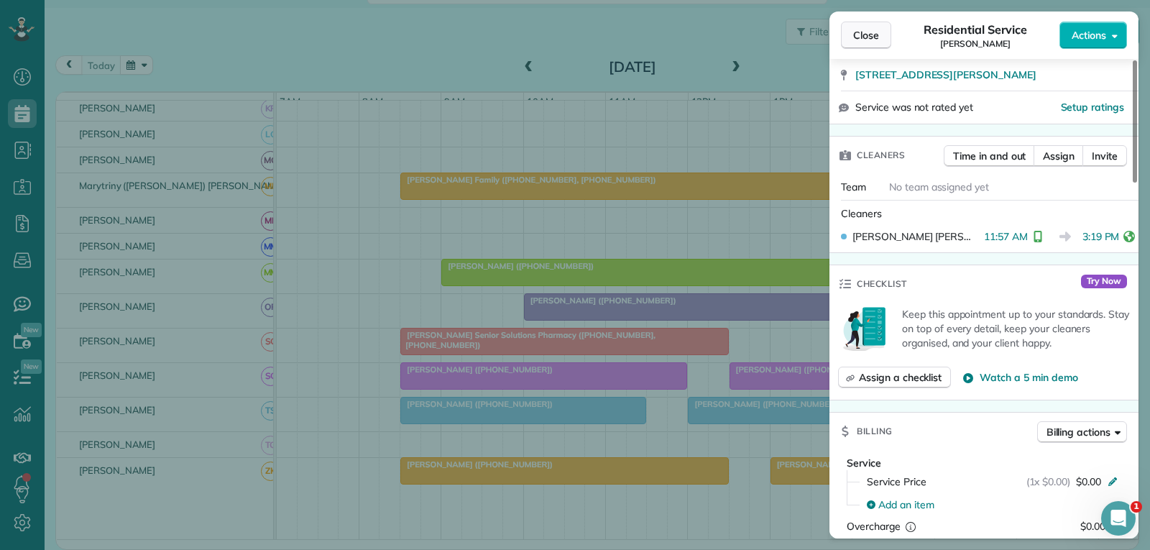
click at [861, 28] on span "Close" at bounding box center [866, 35] width 26 height 14
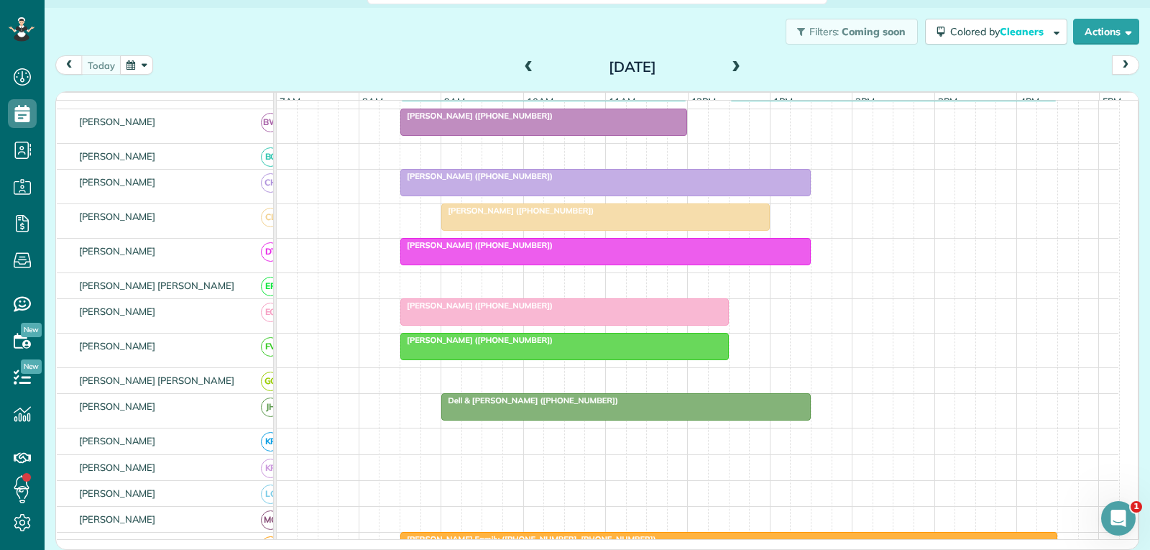
scroll to position [72, 0]
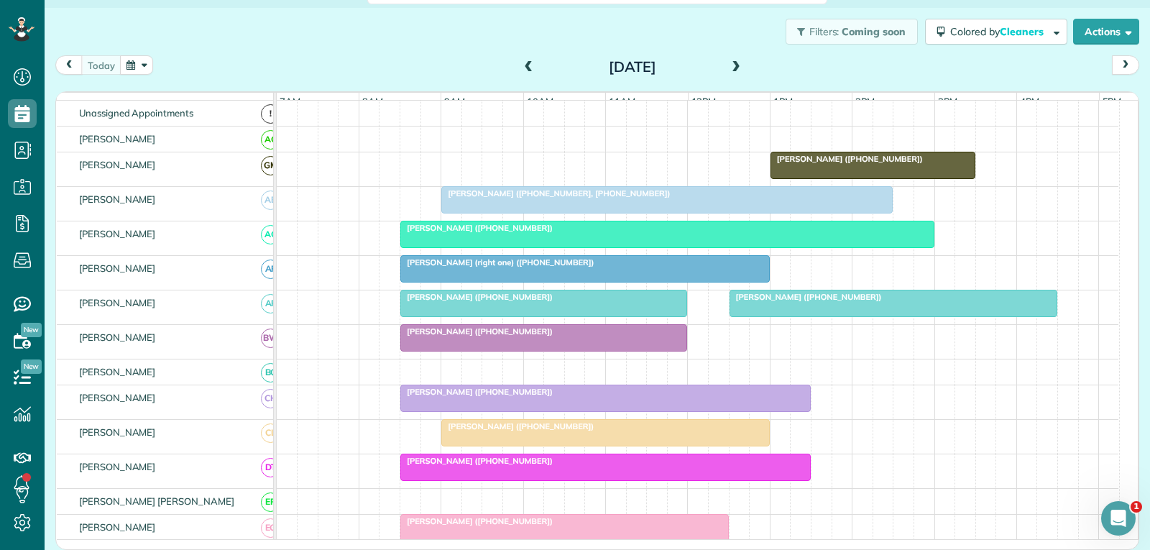
click at [866, 302] on div "[PERSON_NAME] ([PHONE_NUMBER])" at bounding box center [894, 297] width 320 height 10
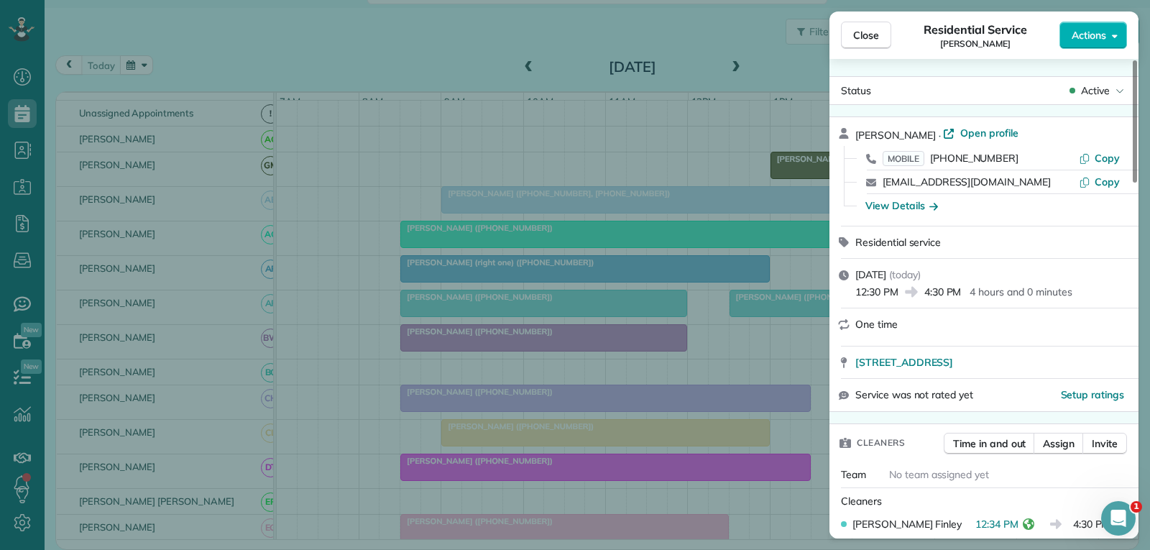
scroll to position [72, 0]
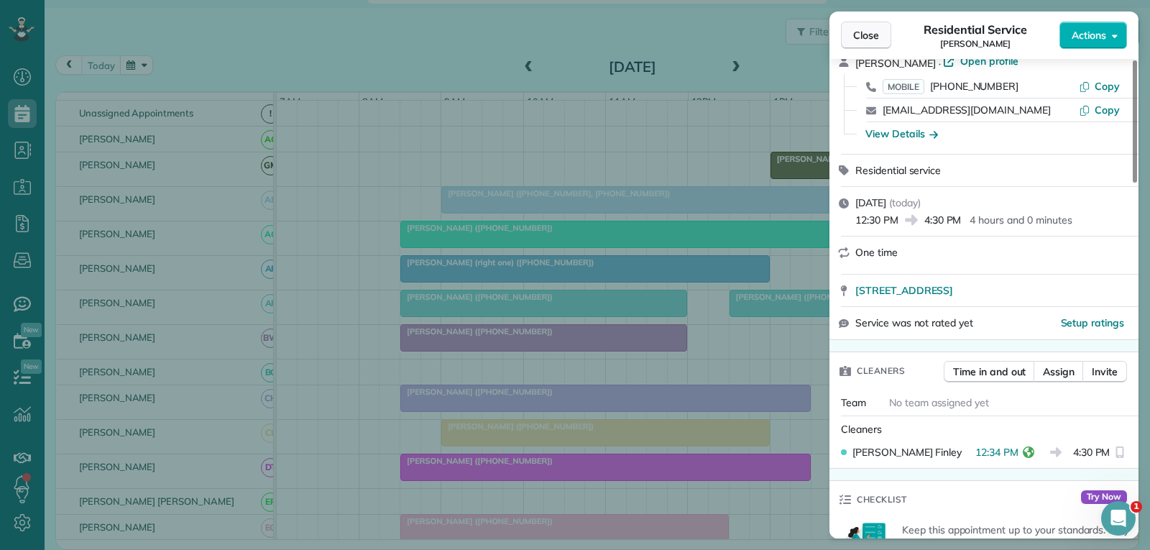
click at [877, 38] on span "Close" at bounding box center [866, 35] width 26 height 14
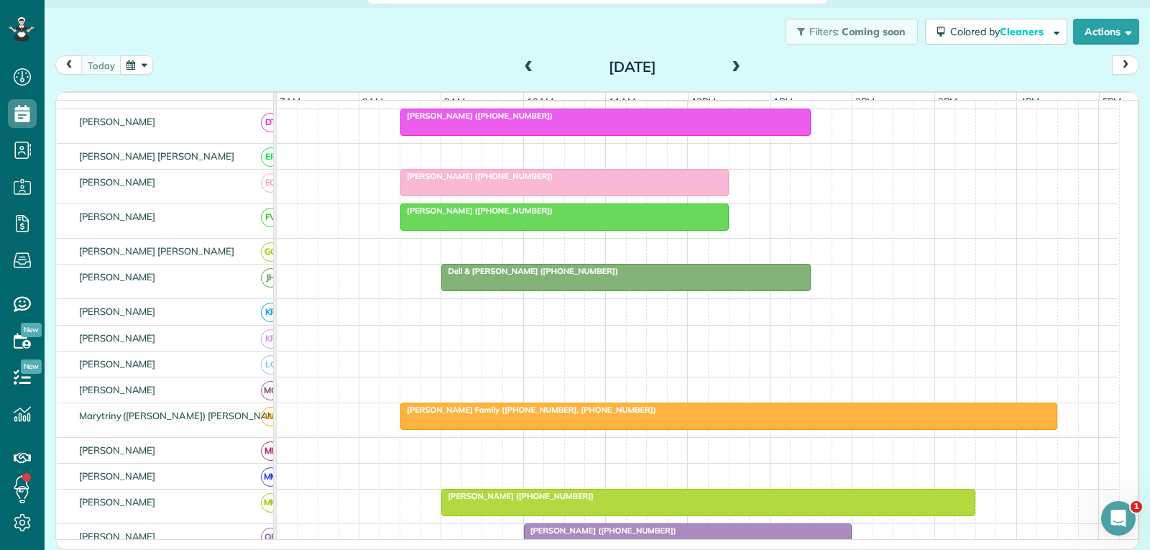
scroll to position [431, 0]
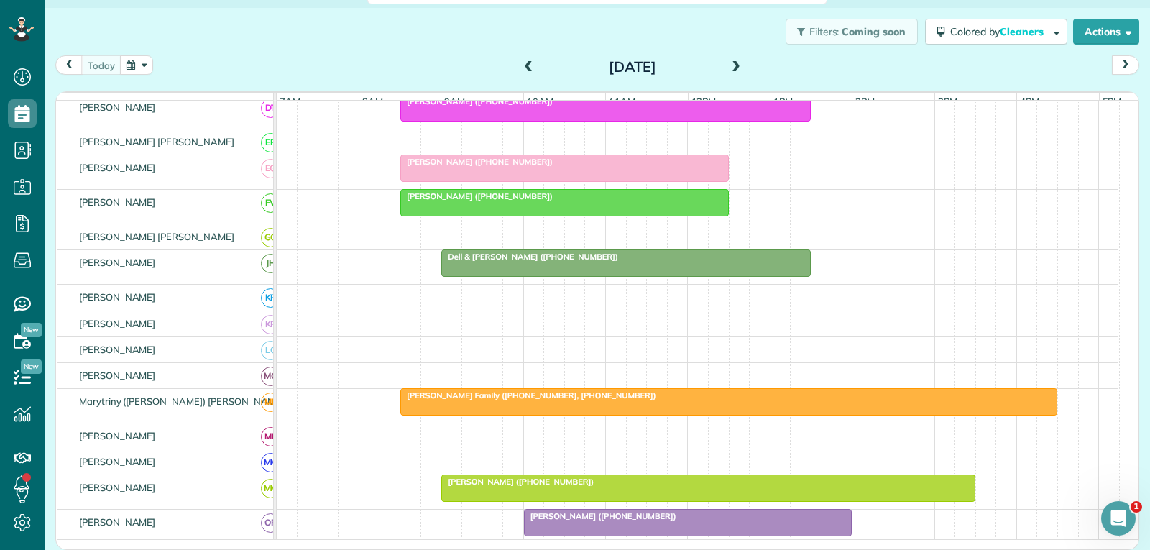
click at [705, 400] on div "[PERSON_NAME] Family ([PHONE_NUMBER], [PHONE_NUMBER])" at bounding box center [728, 395] width 648 height 10
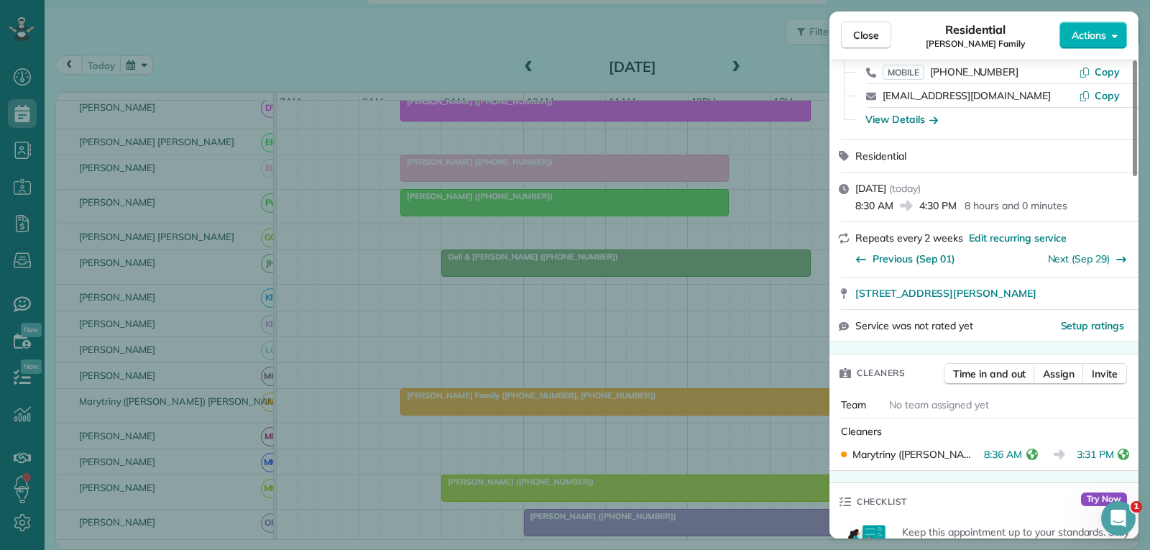
scroll to position [144, 0]
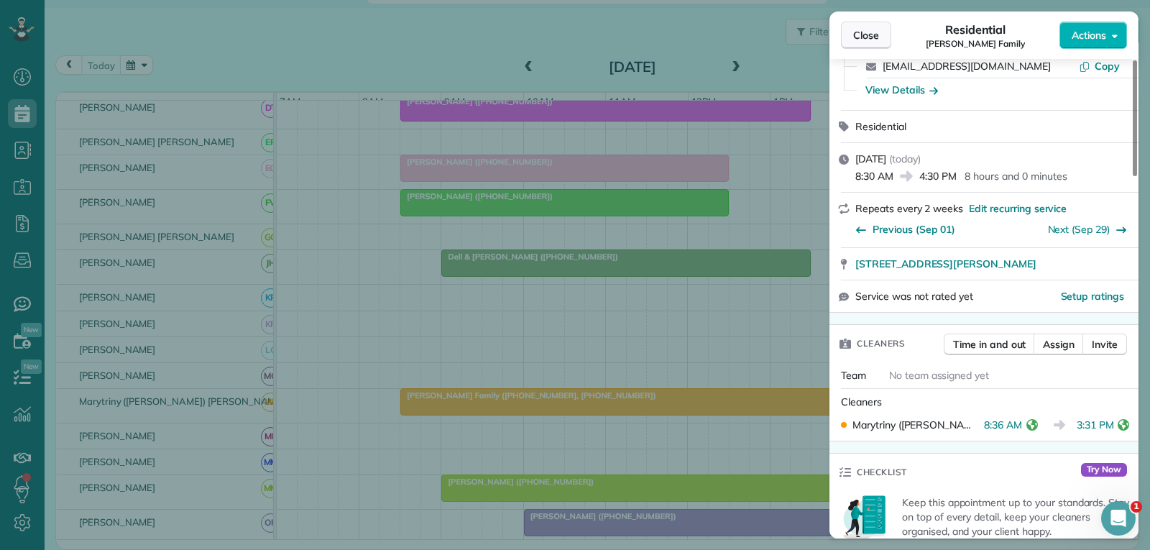
click at [879, 36] on button "Close" at bounding box center [866, 35] width 50 height 27
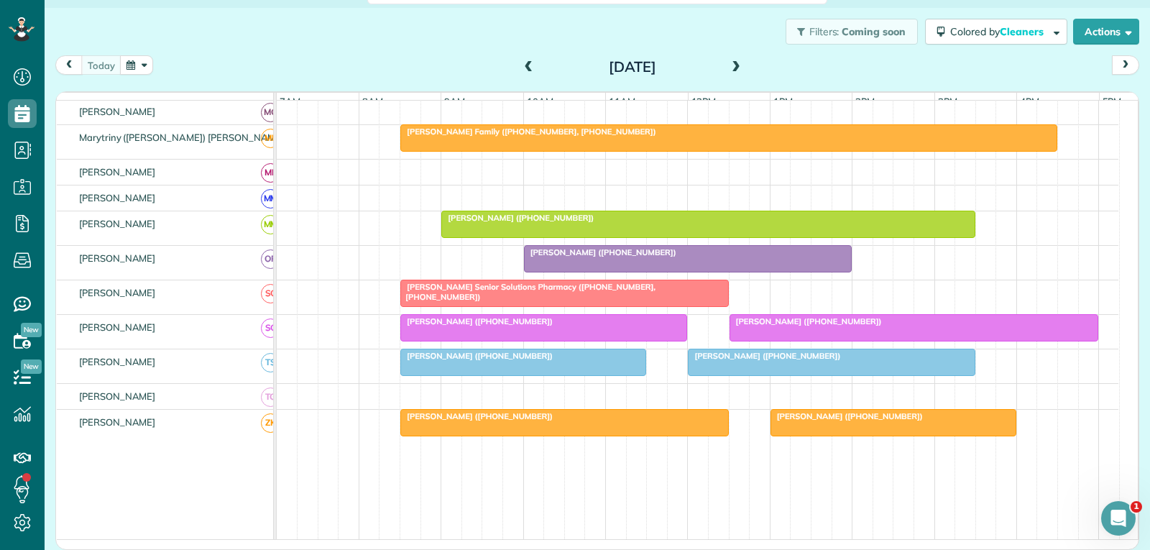
scroll to position [718, 0]
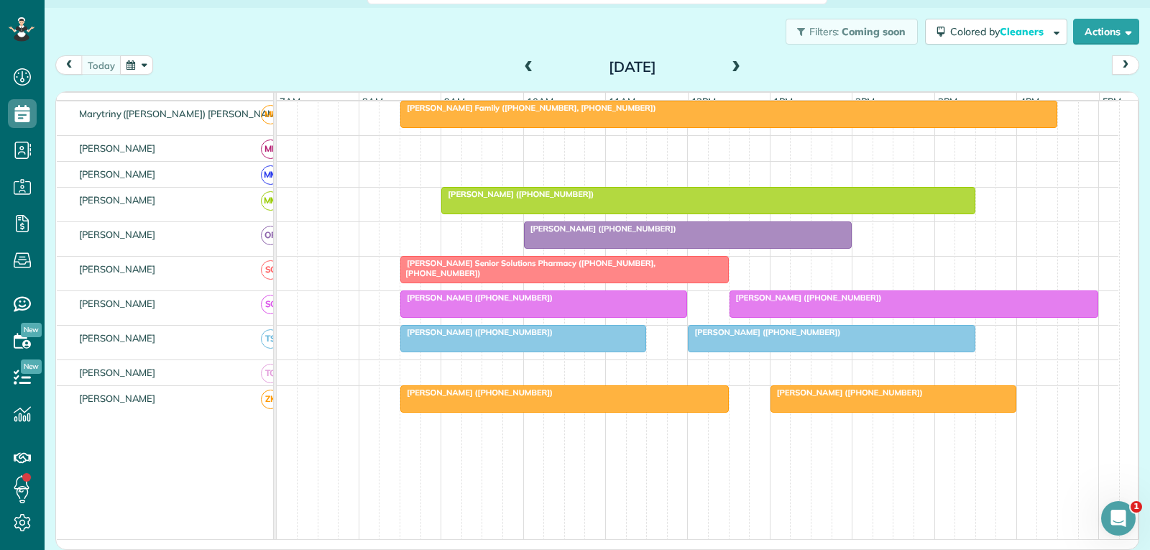
click at [898, 315] on div at bounding box center [914, 304] width 368 height 26
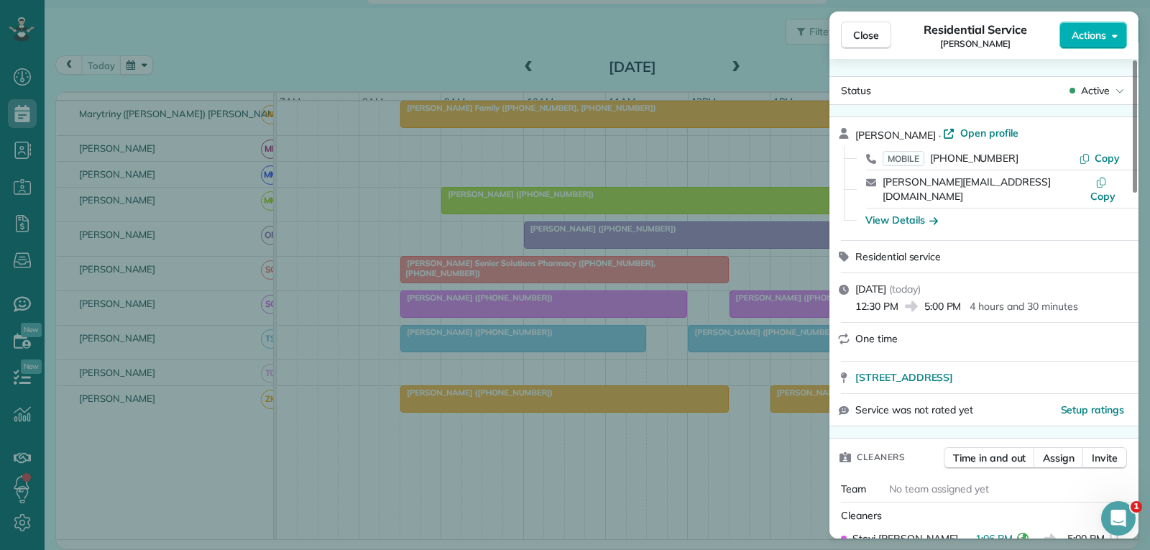
drag, startPoint x: 864, startPoint y: 35, endPoint x: 854, endPoint y: 54, distance: 21.6
click at [864, 35] on span "Close" at bounding box center [866, 35] width 26 height 14
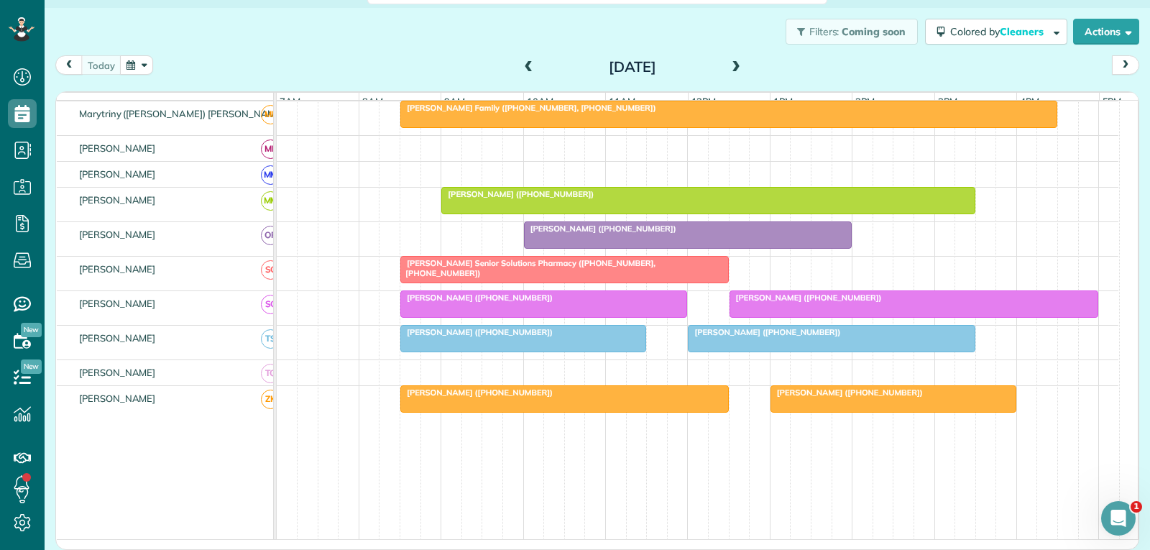
click at [911, 315] on div at bounding box center [914, 304] width 368 height 26
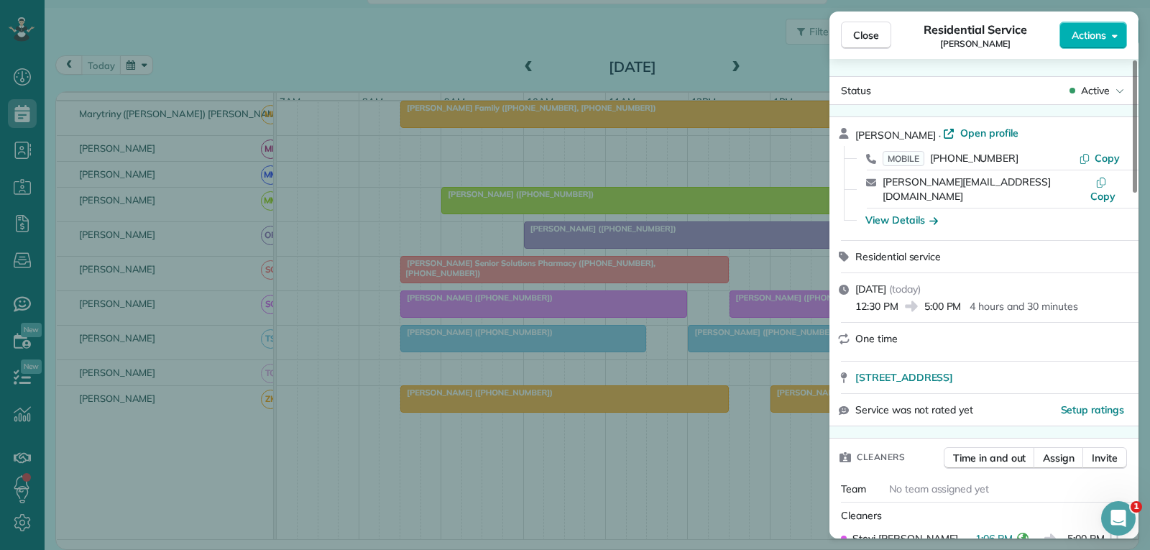
drag, startPoint x: 874, startPoint y: 36, endPoint x: 843, endPoint y: 50, distance: 33.1
click at [874, 36] on span "Close" at bounding box center [866, 35] width 26 height 14
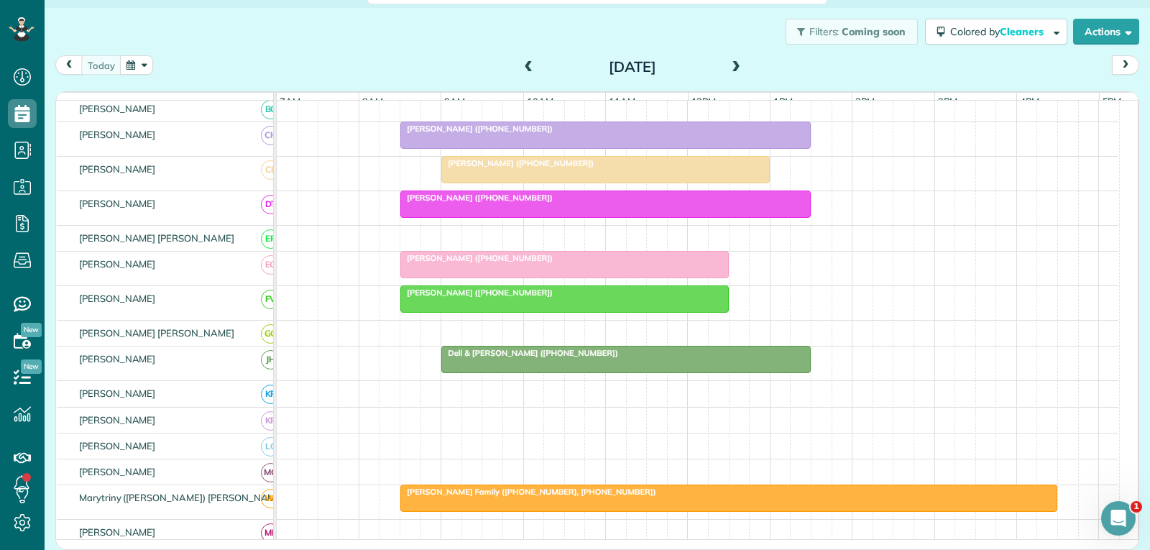
scroll to position [216, 0]
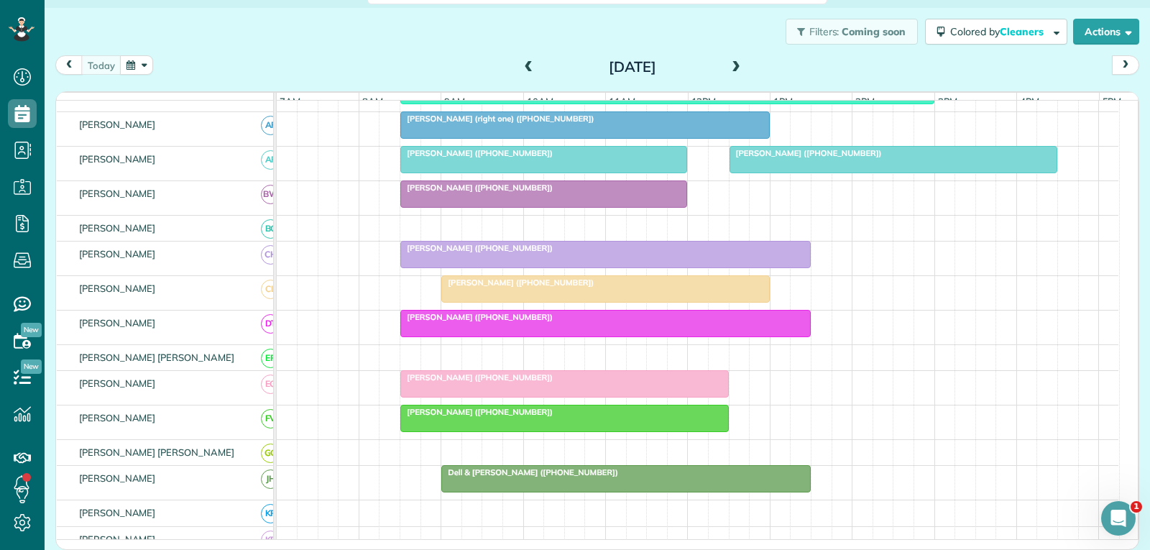
click at [982, 172] on div at bounding box center [893, 160] width 327 height 26
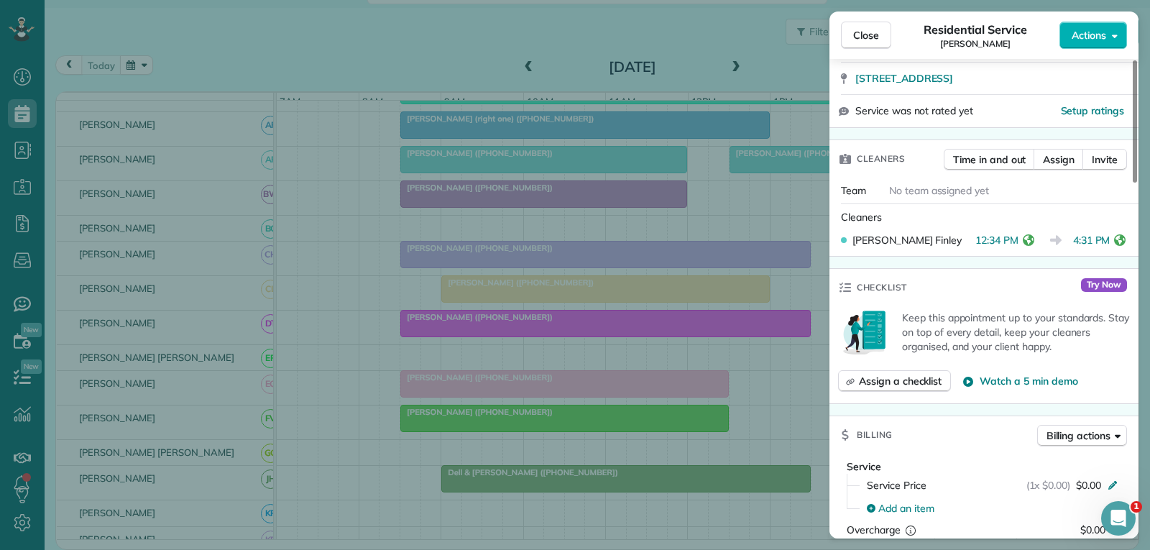
scroll to position [287, 0]
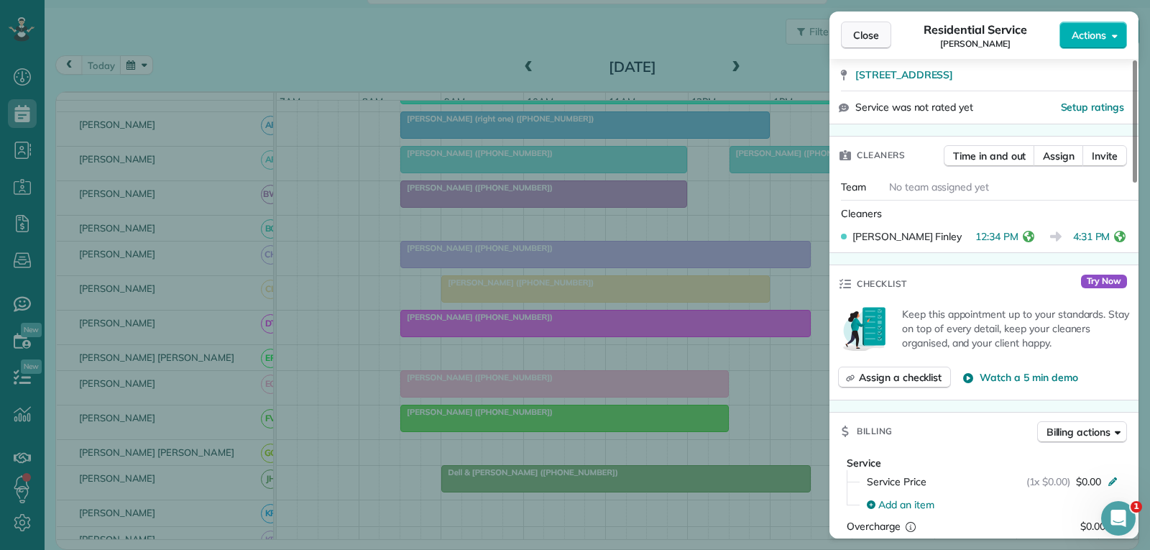
click at [872, 32] on span "Close" at bounding box center [866, 35] width 26 height 14
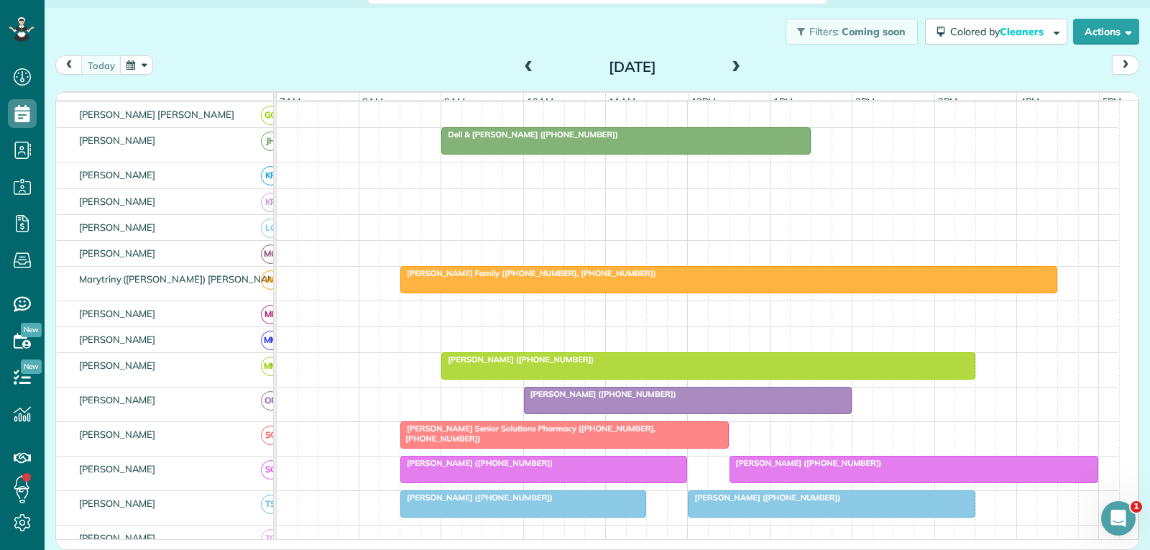
scroll to position [575, 0]
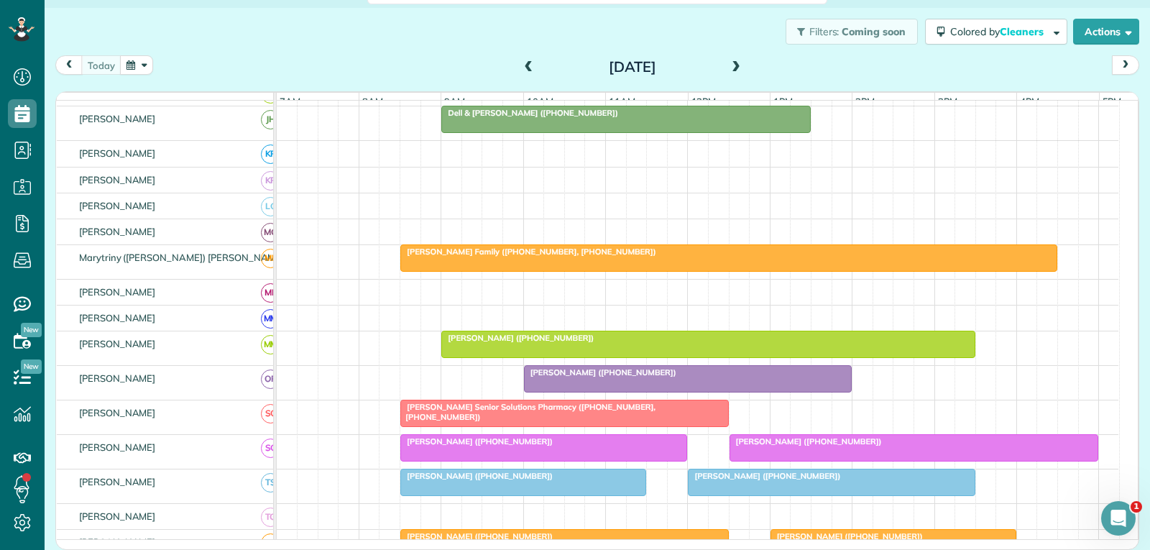
click at [760, 446] on span "[PERSON_NAME] ([PHONE_NUMBER])" at bounding box center [806, 441] width 154 height 10
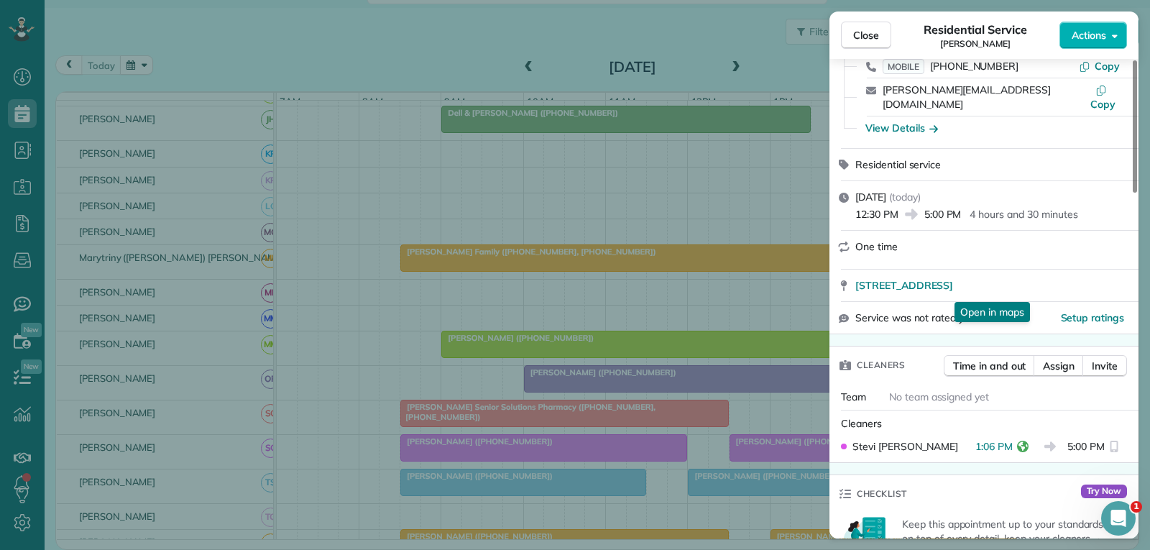
scroll to position [144, 0]
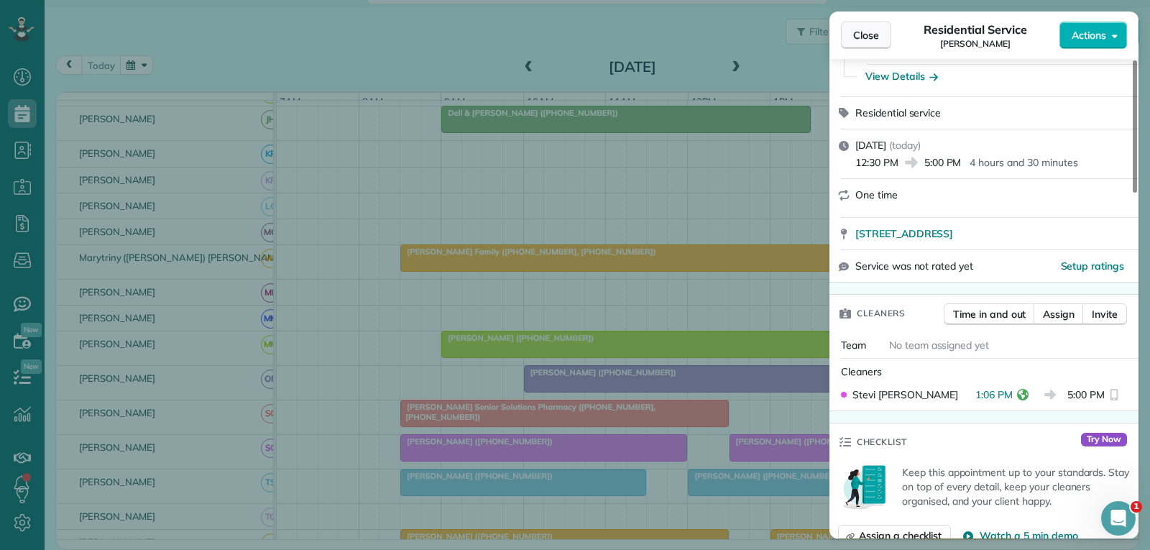
click at [865, 37] on span "Close" at bounding box center [866, 35] width 26 height 14
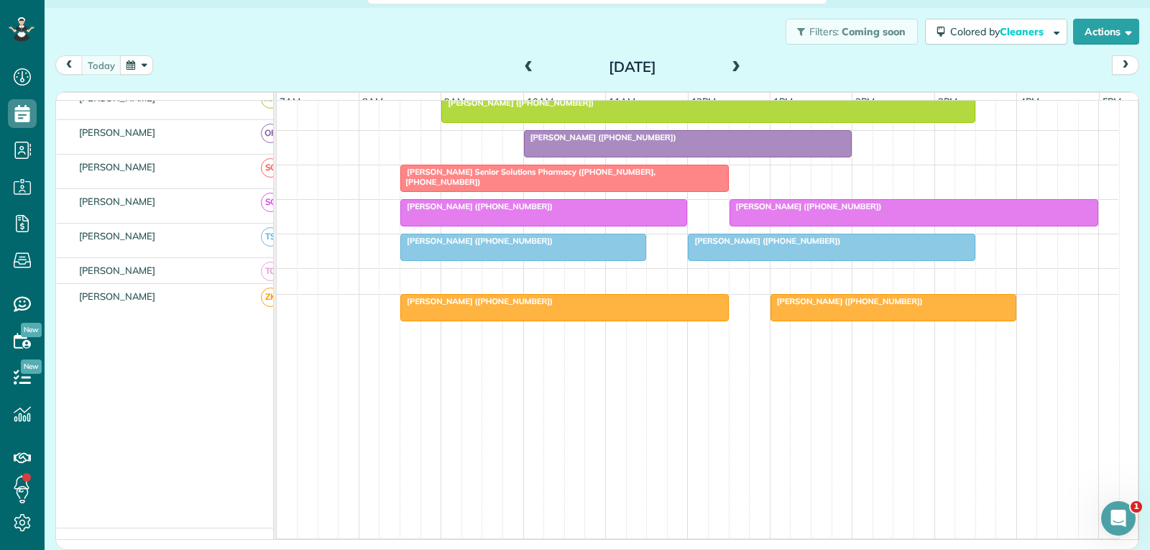
scroll to position [677, 0]
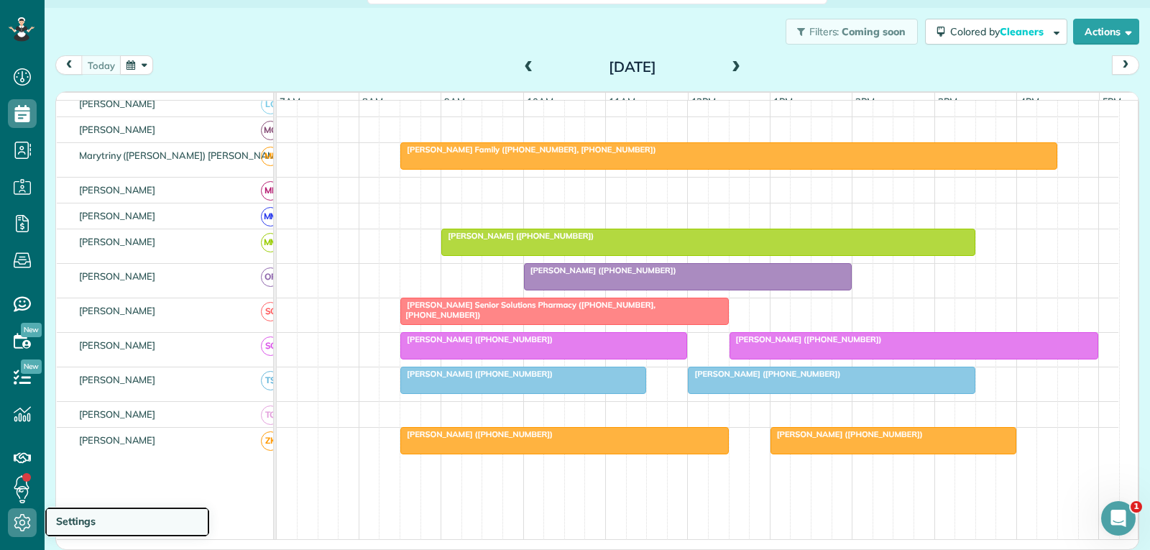
click at [80, 522] on span "Settings" at bounding box center [76, 520] width 40 height 13
